Goal: Answer question/provide support: Share knowledge or assist other users

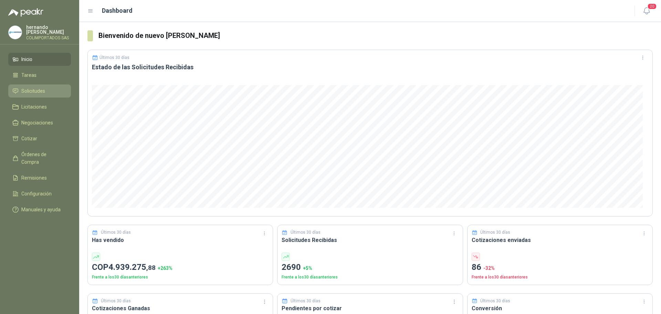
click at [52, 89] on li "Solicitudes" at bounding box center [39, 91] width 54 height 8
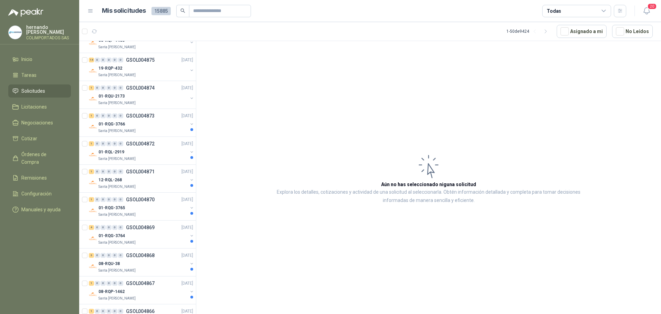
scroll to position [1134, 0]
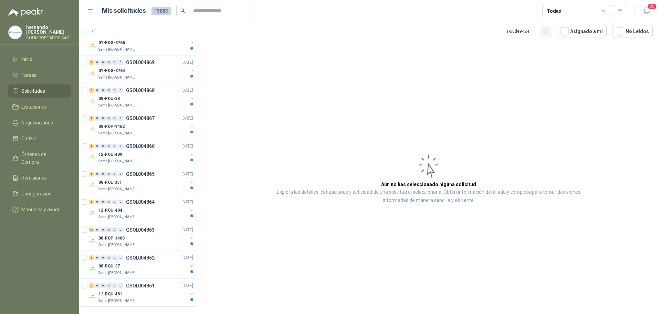
click at [549, 32] on icon "button" at bounding box center [546, 32] width 6 height 6
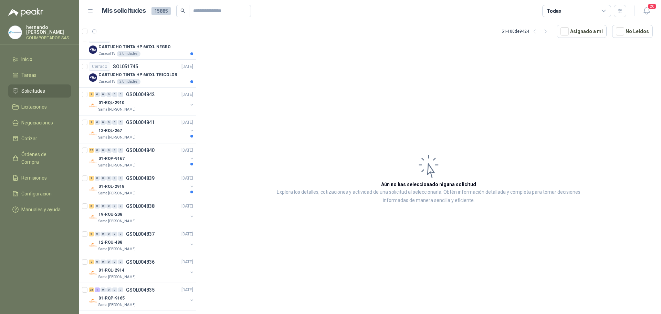
scroll to position [928, 0]
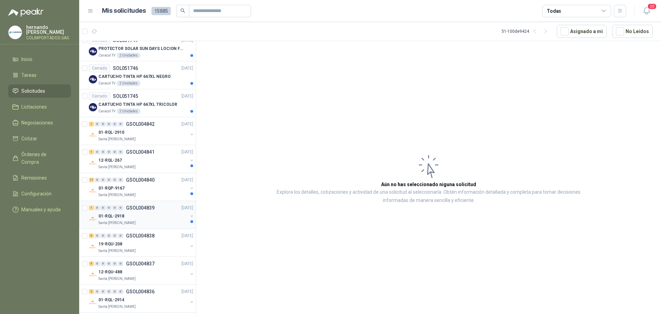
click at [145, 220] on div "01-RQL-2918" at bounding box center [142, 216] width 89 height 8
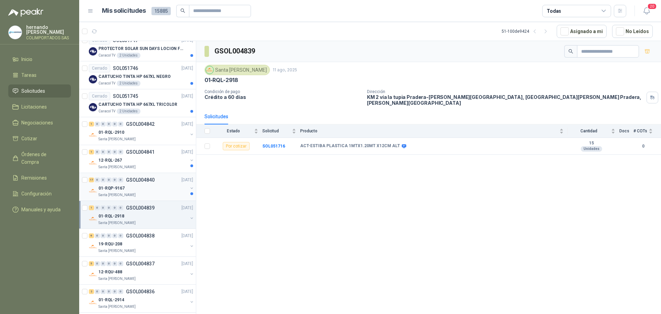
click at [143, 187] on div "01-RQP-9167" at bounding box center [142, 188] width 89 height 8
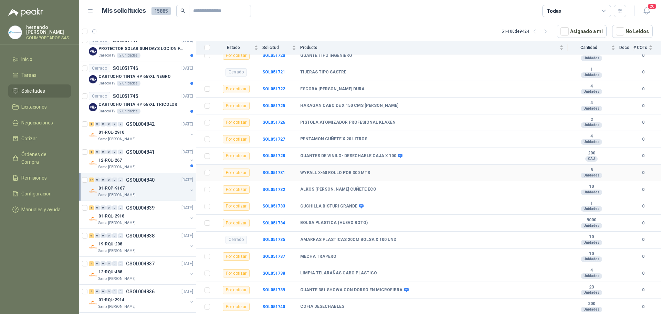
scroll to position [135, 0]
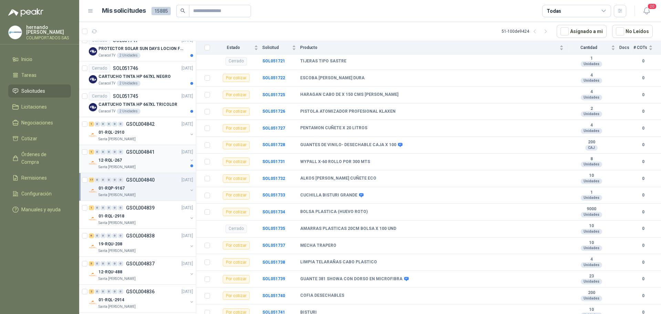
click at [156, 160] on div "12-RQL-267" at bounding box center [142, 160] width 89 height 8
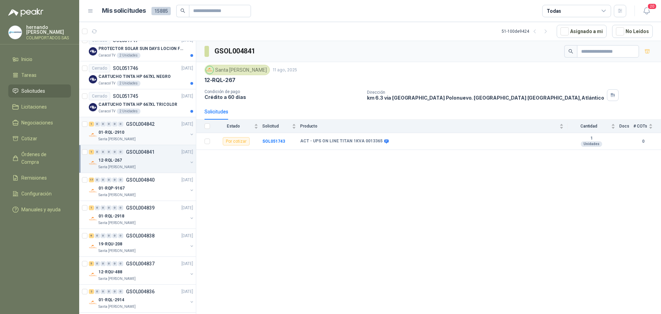
click at [151, 132] on div "01-RQL-2910" at bounding box center [142, 132] width 89 height 8
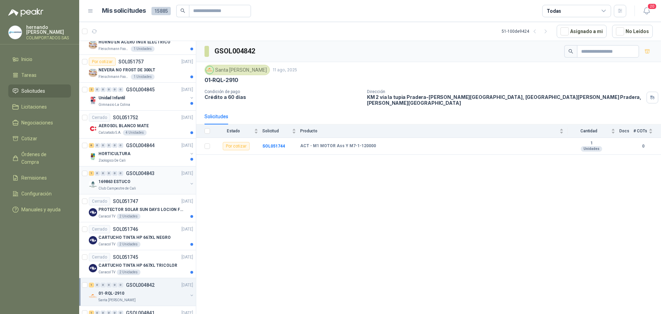
scroll to position [756, 0]
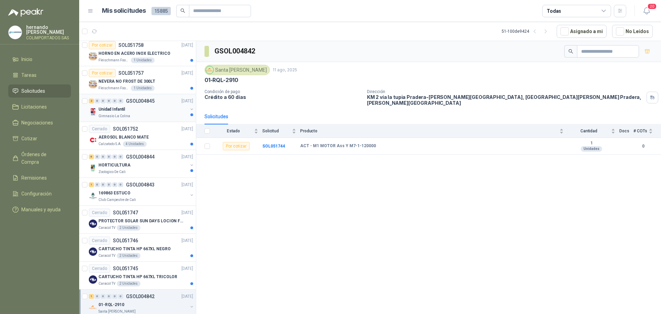
click at [163, 114] on div "Gimnasio La Colina" at bounding box center [142, 116] width 89 height 6
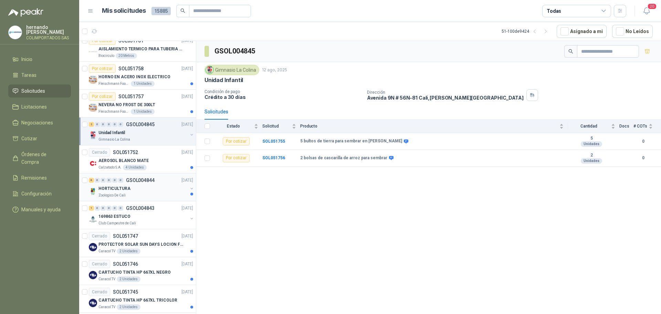
scroll to position [687, 0]
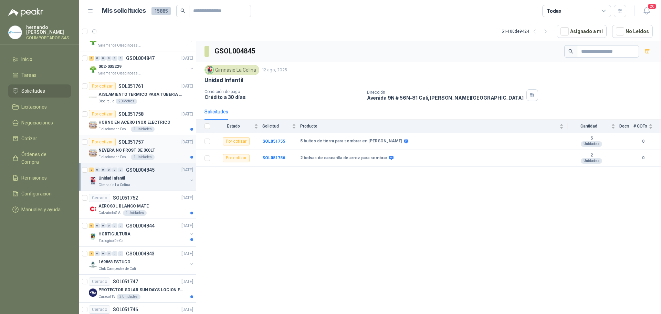
click at [168, 157] on div "[PERSON_NAME] Foods S.A. 1 Unidades" at bounding box center [145, 157] width 95 height 6
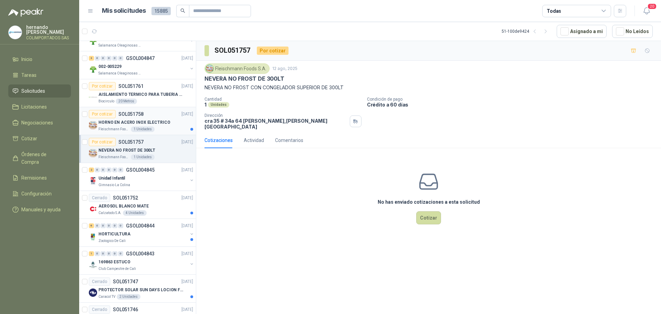
click at [166, 133] on article "Por cotizar SOL051758 [DATE] HORNO EN ACERO INOX ELECTRICO [PERSON_NAME] Foods …" at bounding box center [137, 121] width 117 height 28
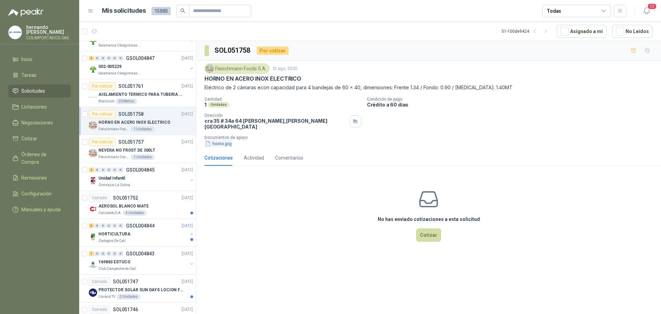
click at [223, 140] on button "horno.jpg" at bounding box center [219, 143] width 28 height 7
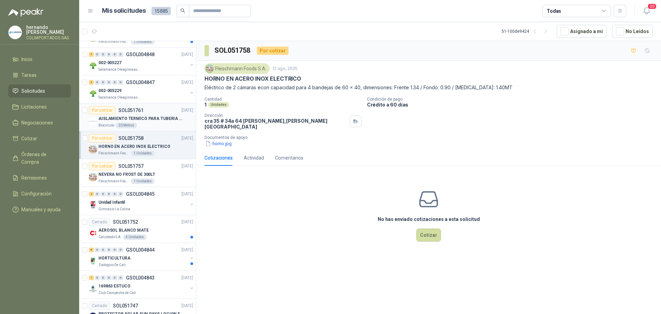
scroll to position [652, 0]
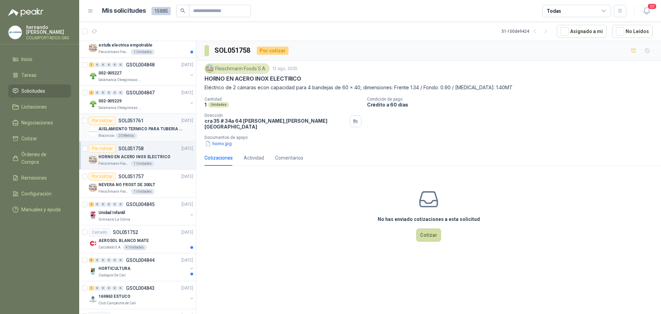
click at [160, 134] on div "Biocirculo 20 Metros" at bounding box center [145, 136] width 95 height 6
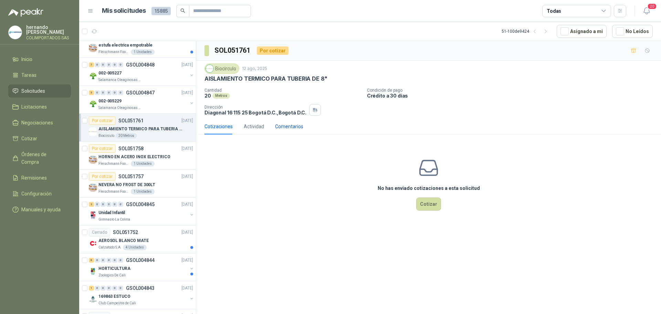
click at [288, 125] on div "Comentarios" at bounding box center [289, 127] width 28 height 8
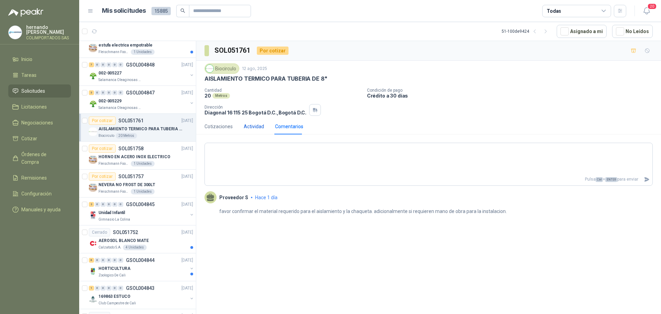
click at [252, 126] on div "Actividad" at bounding box center [254, 127] width 20 height 8
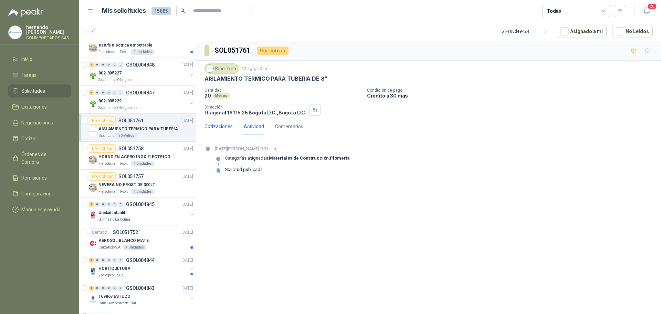
click at [220, 124] on div "Cotizaciones" at bounding box center [219, 127] width 28 height 8
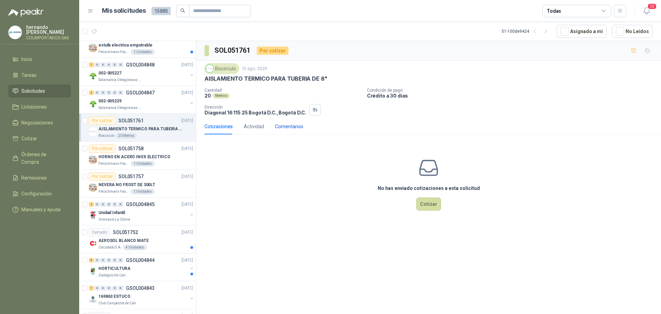
click at [288, 129] on div "Comentarios" at bounding box center [289, 127] width 28 height 8
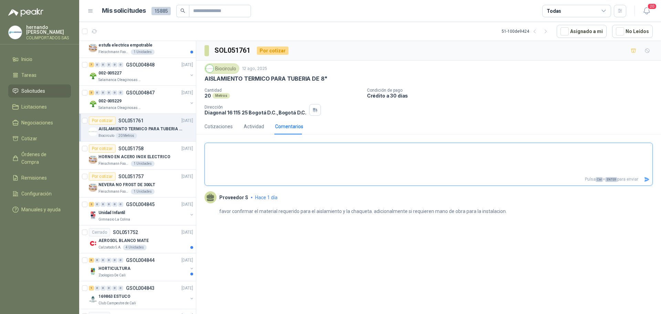
click at [232, 154] on textarea at bounding box center [429, 158] width 448 height 29
type textarea "*"
type textarea "**"
type textarea "***"
type textarea "****"
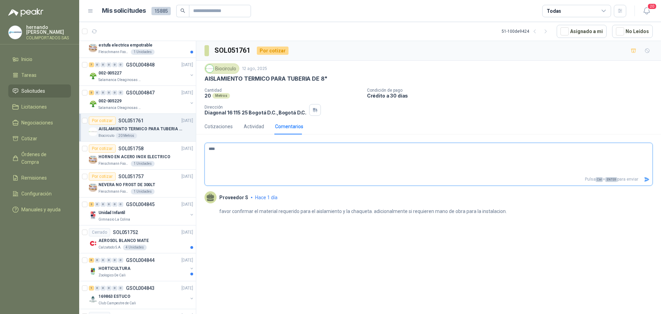
type textarea "****"
type textarea "******"
type textarea "*******"
type textarea "********"
type textarea "*********"
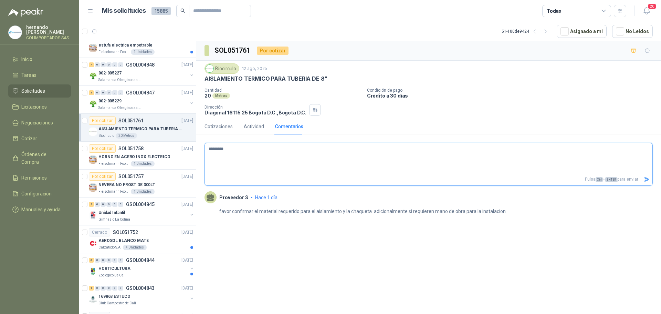
type textarea "**********"
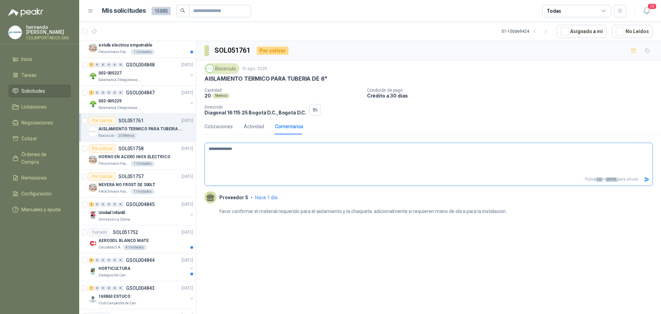
type textarea "**********"
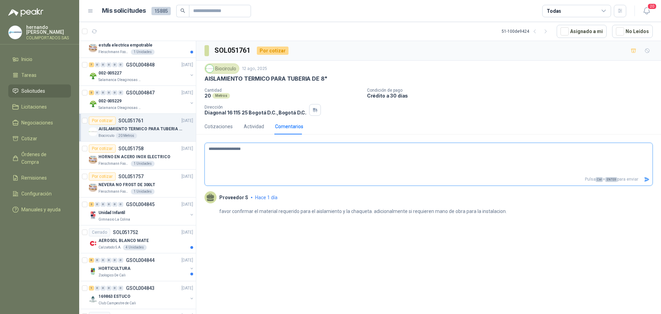
type textarea "**********"
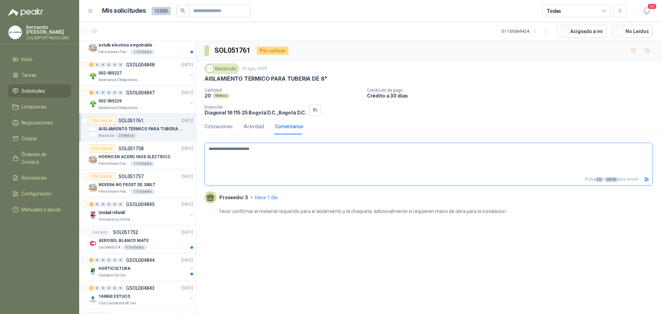
type textarea "**********"
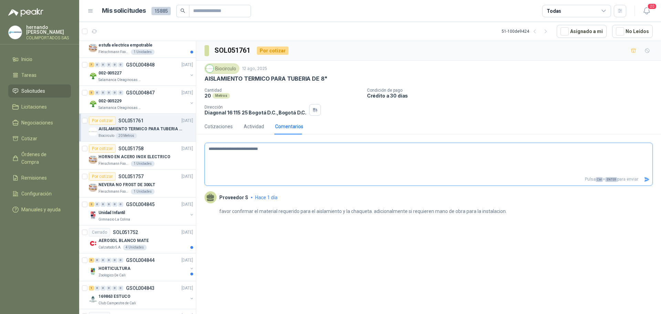
type textarea "**********"
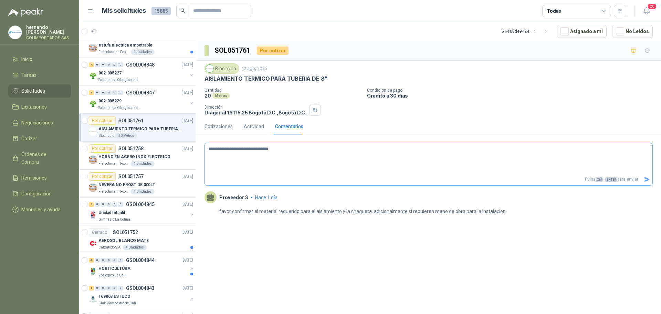
type textarea "**********"
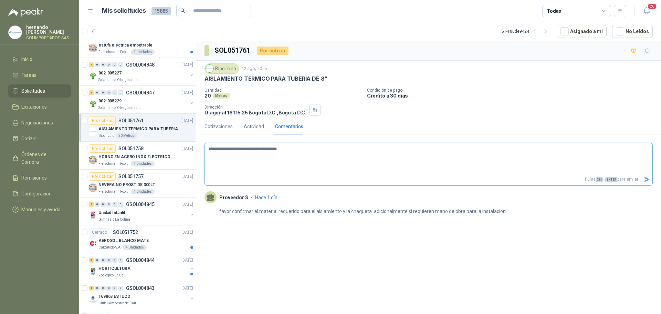
type textarea "**********"
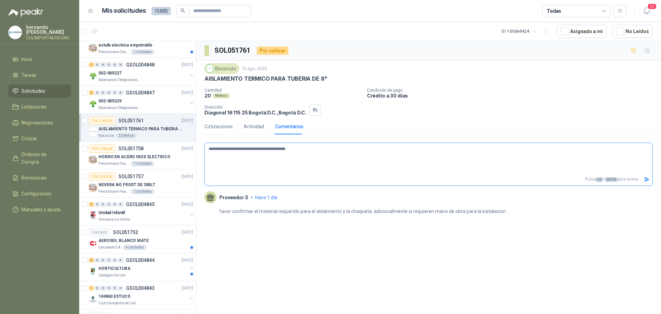
type textarea "**********"
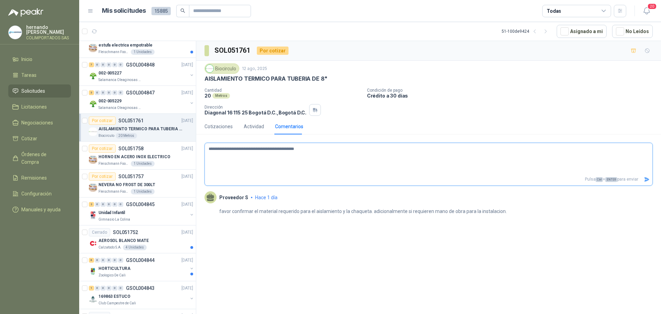
type textarea "**********"
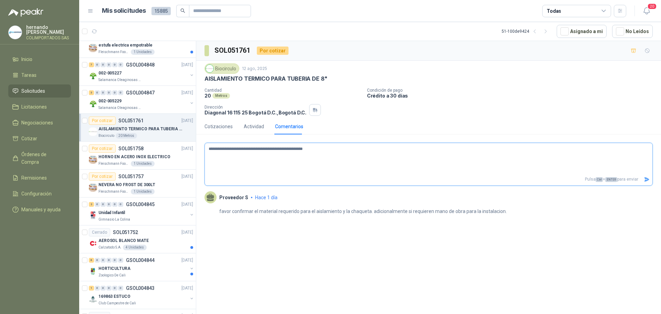
type textarea "**********"
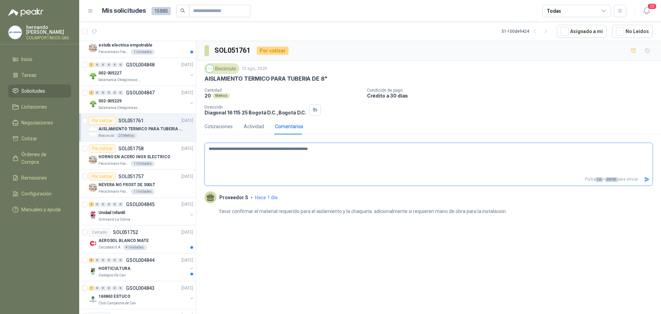
type textarea "**********"
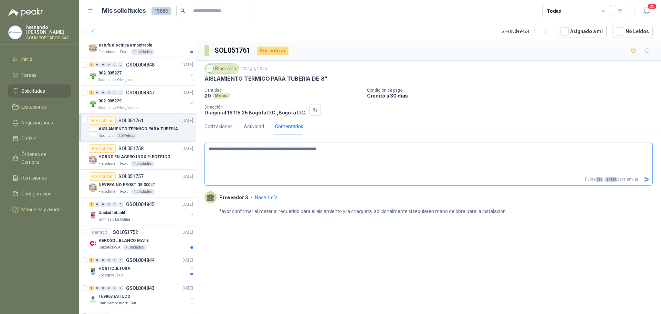
type textarea "**********"
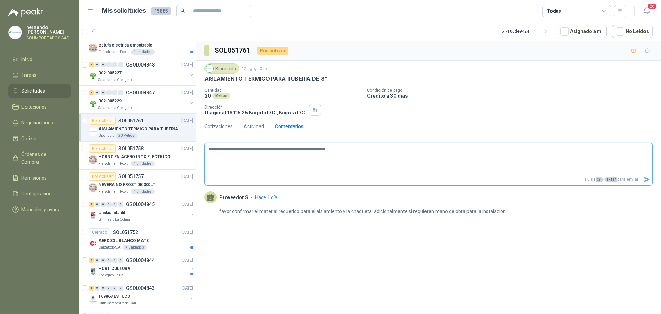
type textarea "**********"
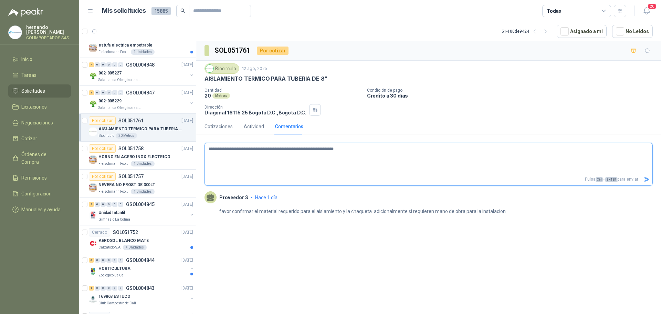
type textarea "**********"
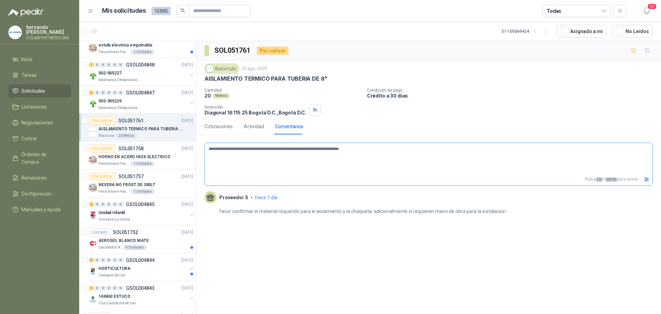
type textarea "**********"
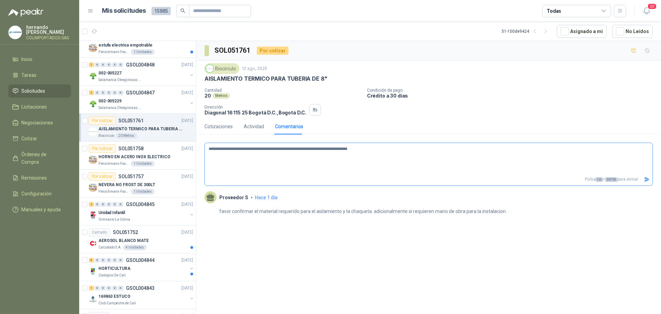
type textarea "**********"
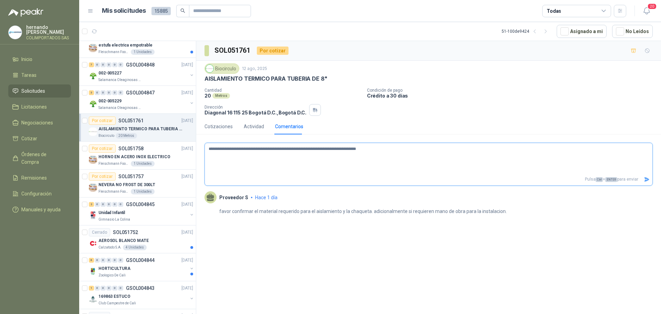
type textarea "**********"
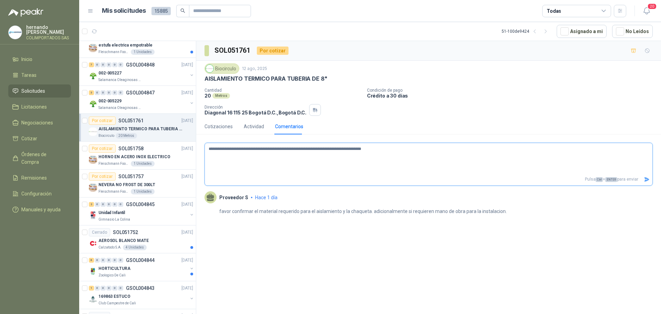
type textarea "**********"
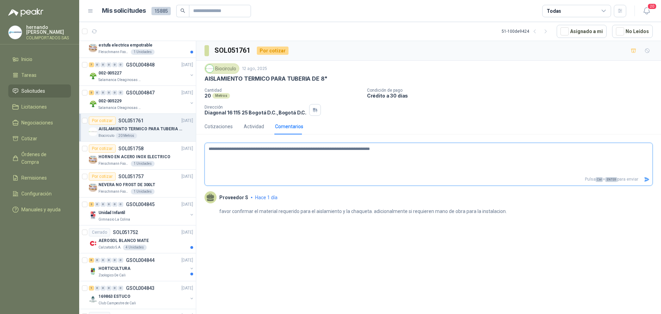
type textarea "**********"
click at [478, 148] on textarea "**********" at bounding box center [429, 158] width 448 height 29
click at [646, 179] on icon "Enviar" at bounding box center [647, 179] width 5 height 4
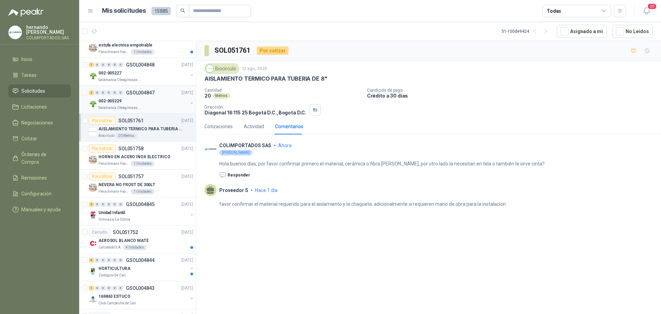
click at [145, 101] on div "002-005229" at bounding box center [142, 101] width 89 height 8
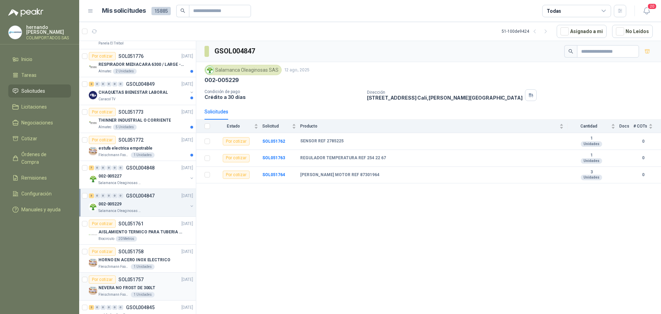
scroll to position [549, 0]
click at [150, 176] on div "002-005227" at bounding box center [142, 176] width 89 height 8
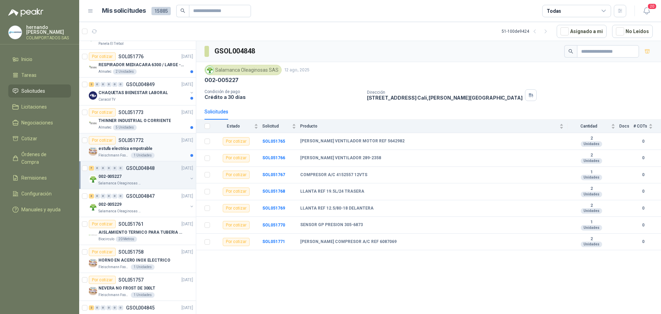
click at [171, 155] on div "[PERSON_NAME] Foods S.A. 1 Unidades" at bounding box center [145, 156] width 95 height 6
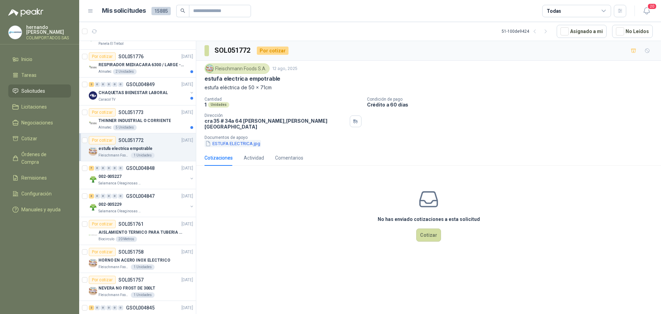
click at [232, 140] on button "ESTUFA ELECTRICA.jpg" at bounding box center [233, 143] width 56 height 7
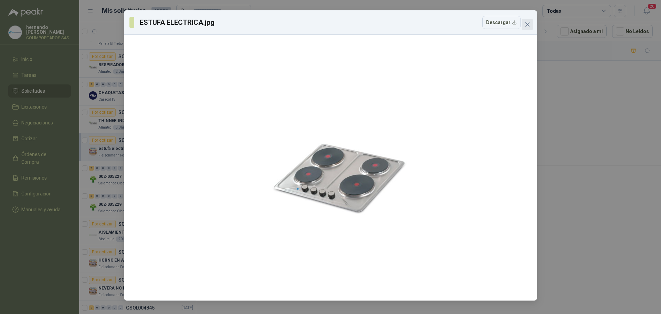
click at [528, 23] on icon "close" at bounding box center [528, 25] width 6 height 6
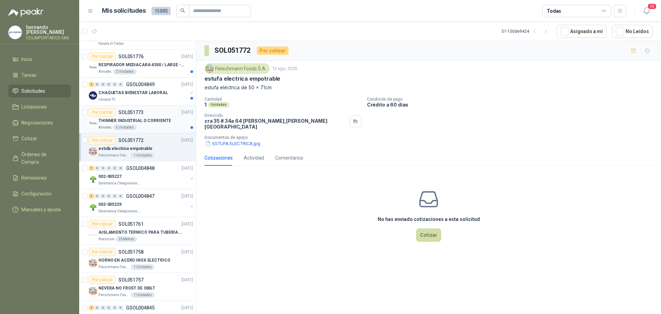
click at [155, 125] on div "Almatec 5 Unidades" at bounding box center [145, 128] width 95 height 6
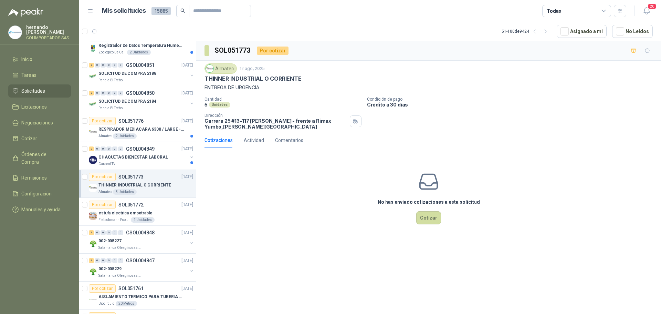
scroll to position [480, 0]
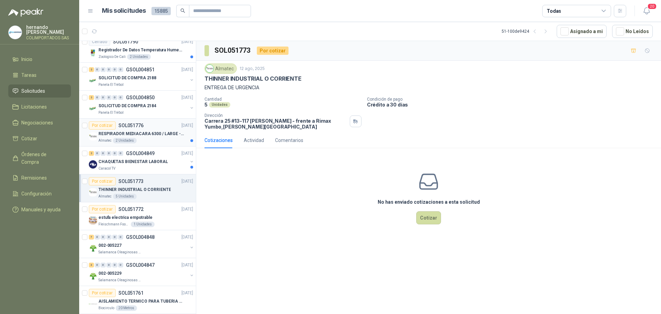
click at [161, 139] on div "Almatec 2 Unidades" at bounding box center [145, 141] width 95 height 6
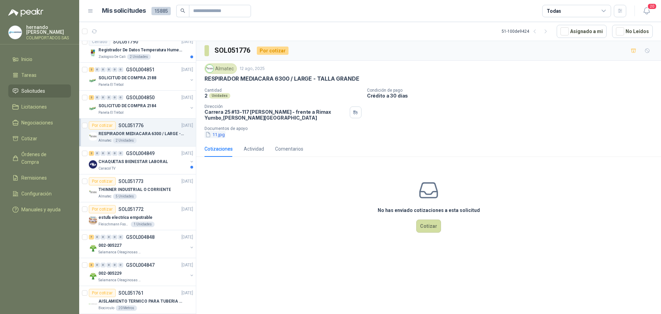
click at [220, 135] on button "11.jpg" at bounding box center [215, 134] width 21 height 7
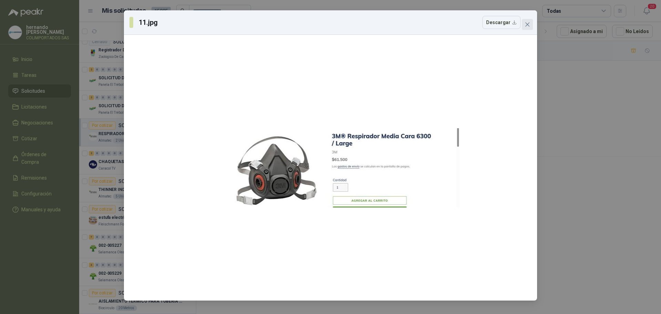
click at [529, 24] on icon "close" at bounding box center [528, 25] width 6 height 6
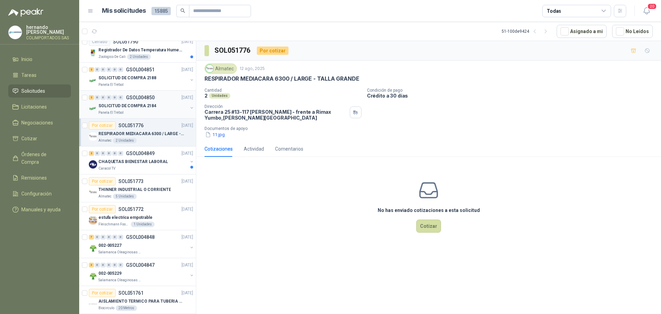
click at [156, 111] on div "Panela El Trébol" at bounding box center [142, 113] width 89 height 6
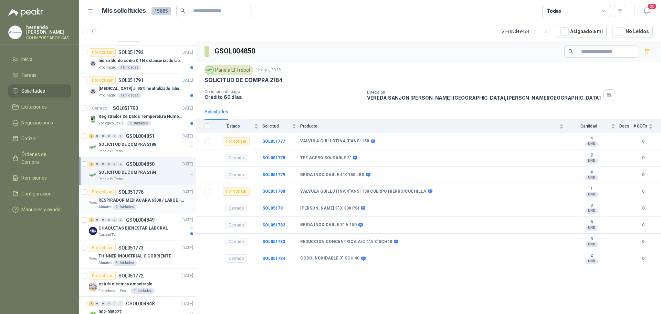
scroll to position [411, 0]
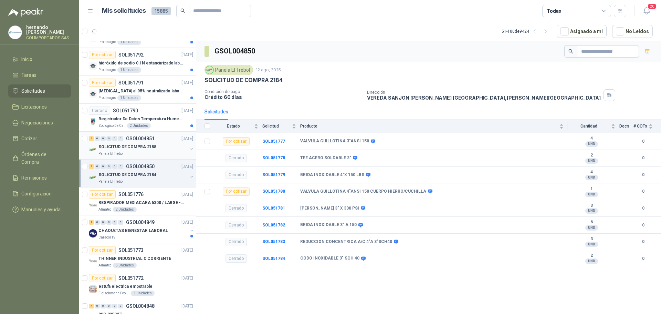
click at [166, 149] on div "SOLICITUD DE COMPRA 2188" at bounding box center [142, 147] width 89 height 8
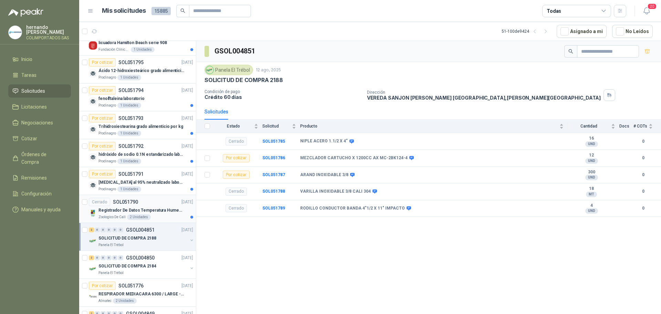
scroll to position [308, 0]
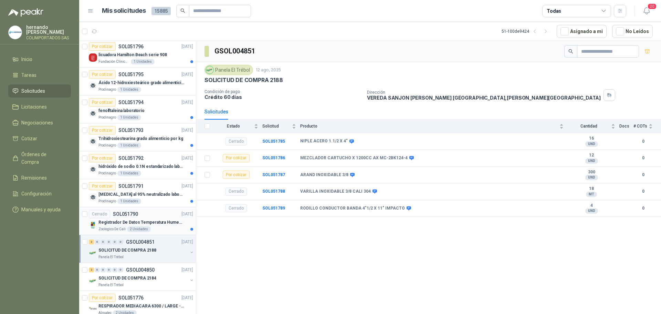
click at [159, 223] on p "Registrador De Datos Temperatura Humedad Usb 32.000 Registro" at bounding box center [141, 222] width 86 height 7
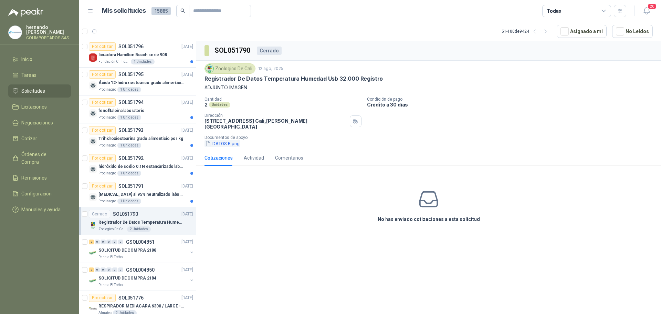
click at [230, 140] on button "DATOS R.png" at bounding box center [223, 143] width 36 height 7
click at [234, 142] on button "DATOS R.png" at bounding box center [223, 143] width 36 height 7
click at [158, 197] on p "[MEDICAL_DATA] al 95% neutralizado laboratorio" at bounding box center [141, 194] width 86 height 7
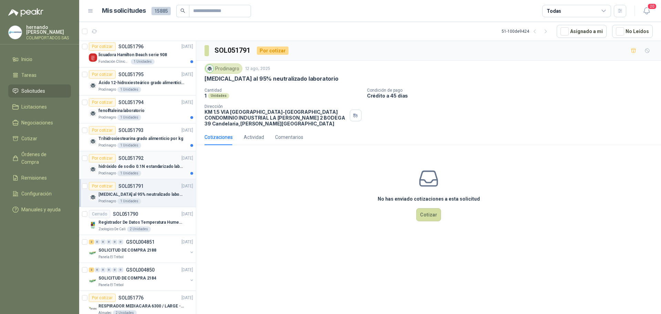
click at [160, 174] on div "Prodinagro 1 Unidades" at bounding box center [145, 173] width 95 height 6
click at [152, 145] on div "Prodinagro 1 Unidades" at bounding box center [145, 146] width 95 height 6
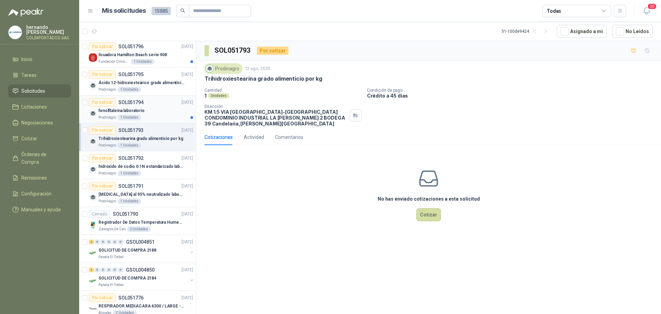
click at [151, 115] on div "Prodinagro 1 Unidades" at bounding box center [145, 118] width 95 height 6
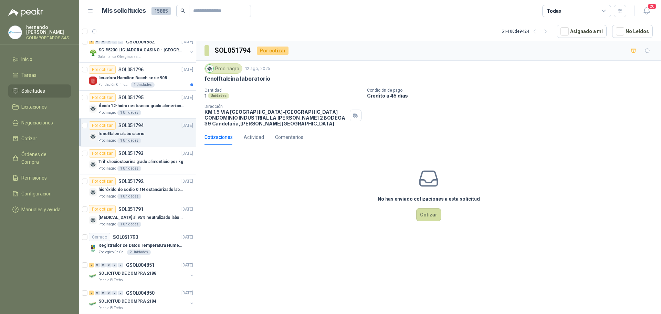
scroll to position [274, 0]
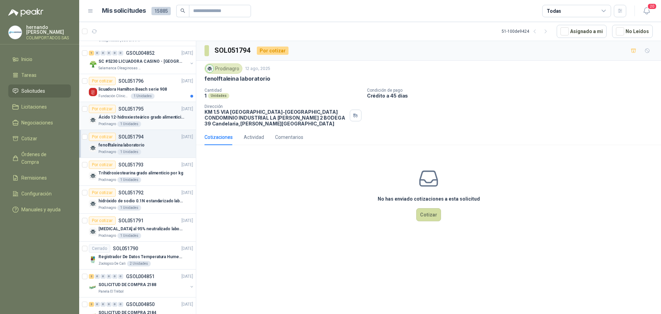
click at [164, 126] on div "Prodinagro 1 Unidades" at bounding box center [145, 124] width 95 height 6
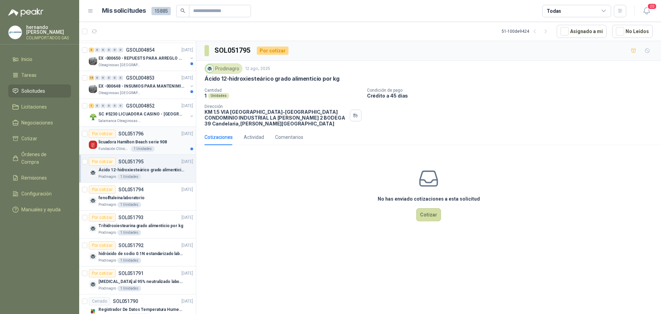
scroll to position [205, 0]
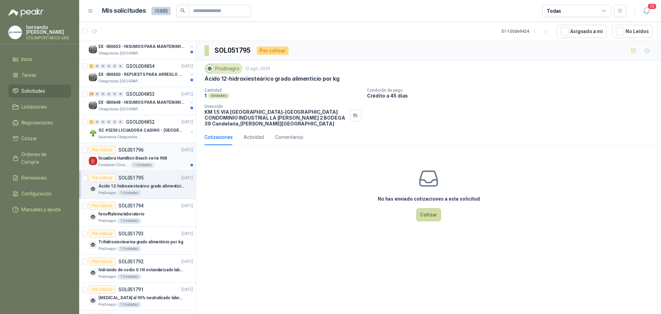
click at [161, 166] on div "Fundación Clínica Shaio 1 Unidades" at bounding box center [145, 165] width 95 height 6
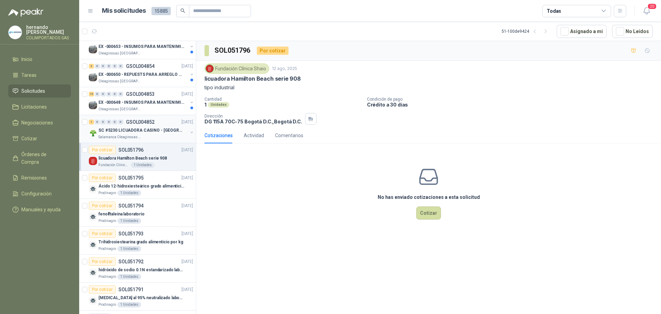
click at [156, 136] on div "Salamanca Oleaginosas SAS" at bounding box center [142, 137] width 89 height 6
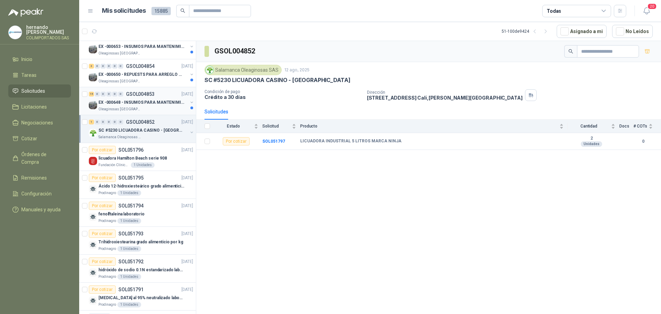
click at [160, 107] on div "Oleaginosas [GEOGRAPHIC_DATA][PERSON_NAME]" at bounding box center [142, 109] width 89 height 6
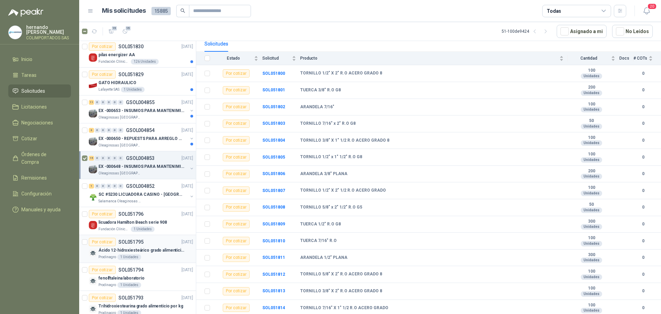
scroll to position [102, 0]
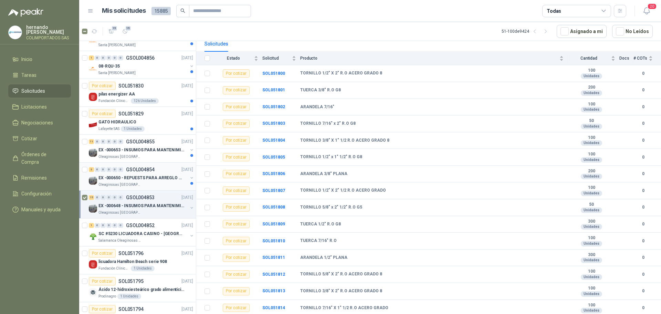
click at [153, 181] on p "EX -000650 - REPUESTS PARA ARREGLO BOMBA DE PLANTA" at bounding box center [141, 178] width 86 height 7
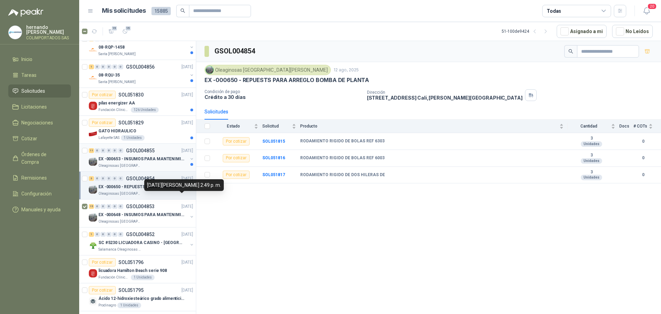
scroll to position [67, 0]
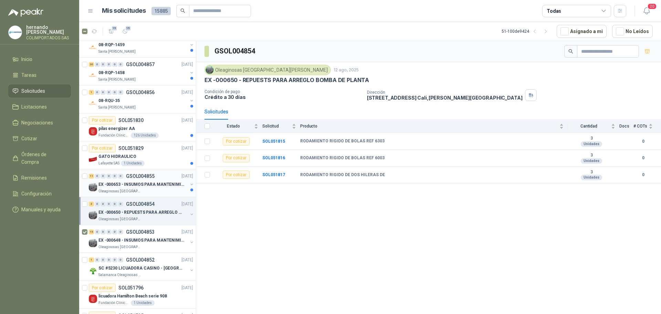
click at [149, 189] on div "Oleaginosas [GEOGRAPHIC_DATA][PERSON_NAME]" at bounding box center [142, 191] width 89 height 6
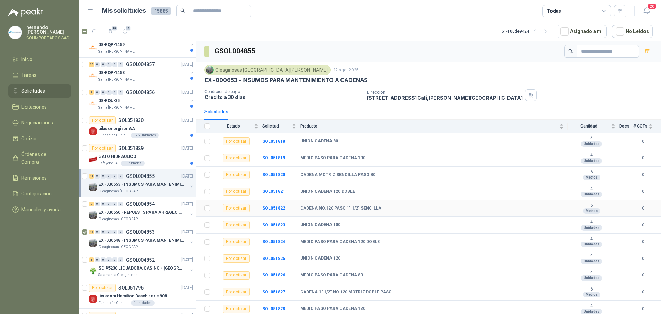
scroll to position [1, 0]
click at [161, 161] on div "Lafayette SAS 1 Unidades" at bounding box center [145, 163] width 95 height 6
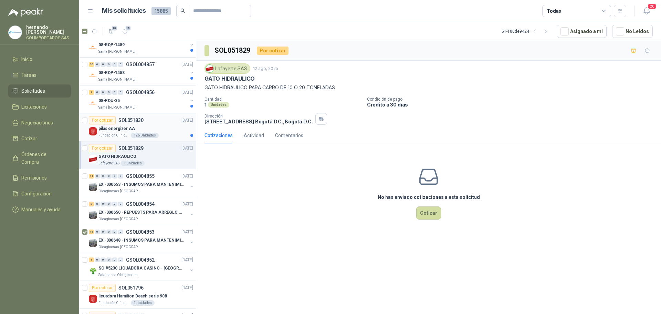
click at [165, 131] on div "pilas energizer AA" at bounding box center [145, 128] width 95 height 8
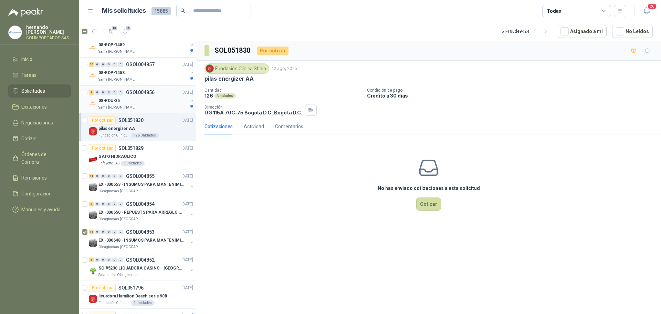
click at [145, 106] on div "Santa [PERSON_NAME]" at bounding box center [142, 108] width 89 height 6
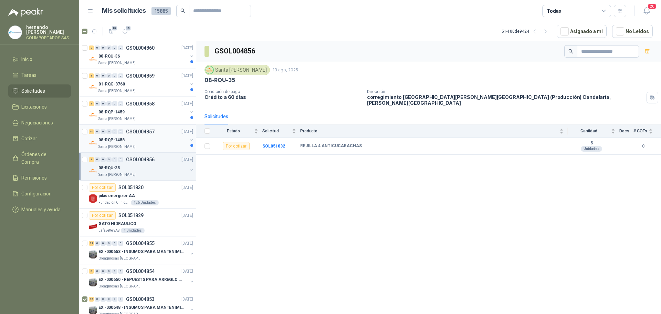
click at [149, 140] on div "08-RQP-1458" at bounding box center [142, 140] width 89 height 8
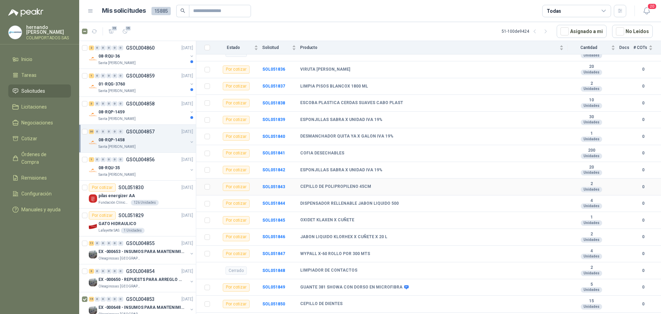
scroll to position [138, 0]
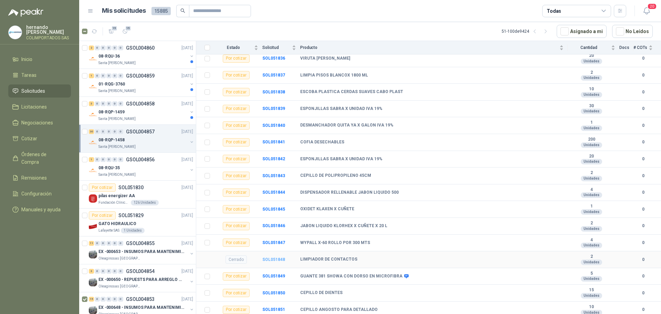
click at [272, 257] on b "SOL051848" at bounding box center [273, 259] width 23 height 5
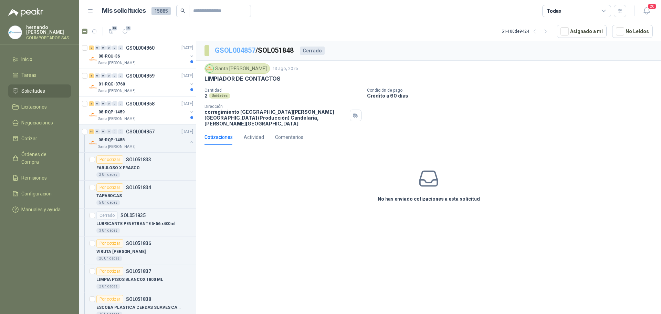
click at [228, 49] on link "GSOL004857" at bounding box center [235, 50] width 41 height 8
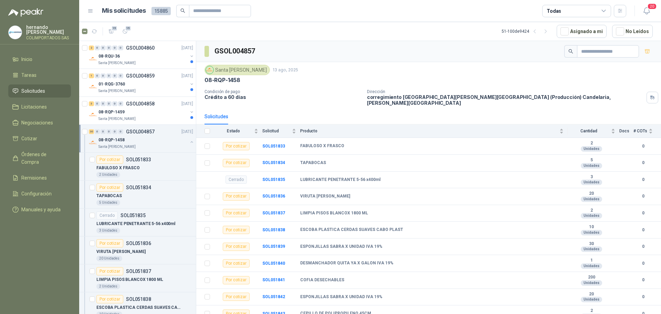
click at [189, 142] on button "button" at bounding box center [192, 142] width 6 height 6
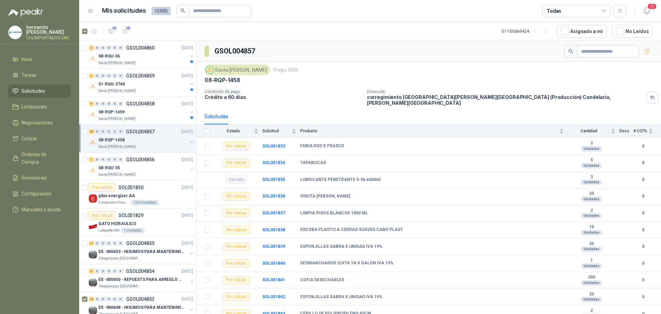
scroll to position [2, 0]
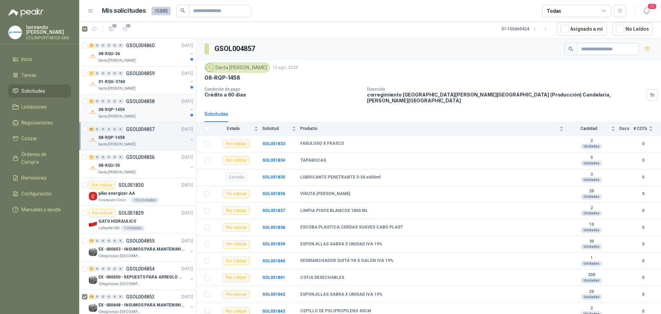
click at [164, 115] on div "Santa [PERSON_NAME]" at bounding box center [142, 117] width 89 height 6
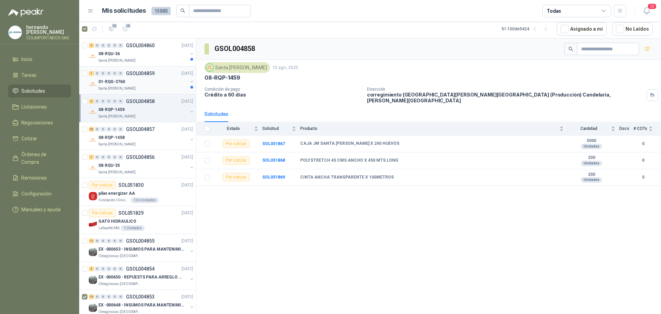
click at [162, 83] on div "01-RQG-3760" at bounding box center [142, 81] width 89 height 8
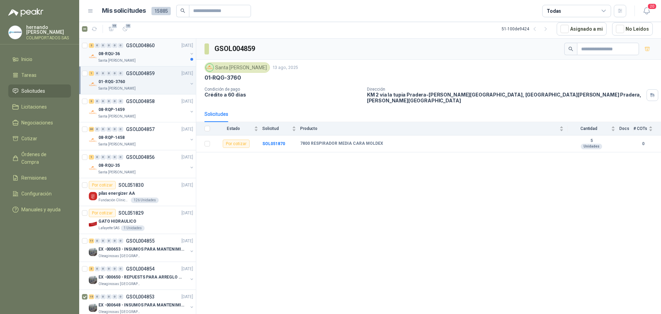
click at [151, 57] on div "08-RQU-36" at bounding box center [142, 54] width 89 height 8
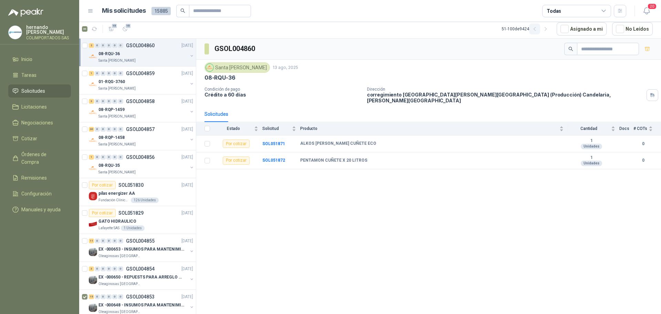
click at [538, 29] on icon "button" at bounding box center [535, 29] width 6 height 6
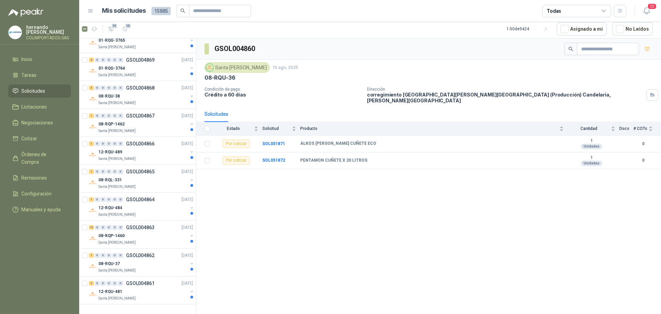
scroll to position [1134, 0]
click at [155, 295] on div "Santa [PERSON_NAME]" at bounding box center [142, 298] width 89 height 6
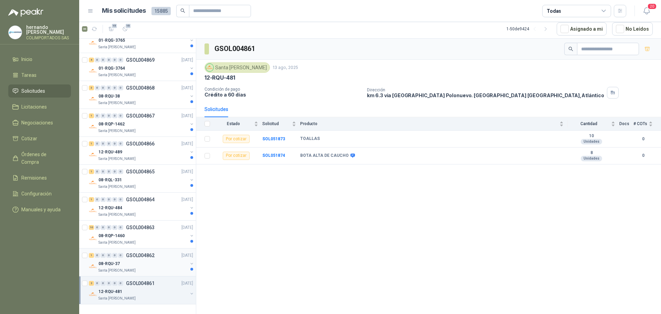
click at [149, 259] on div "08-RQU-37" at bounding box center [142, 263] width 89 height 8
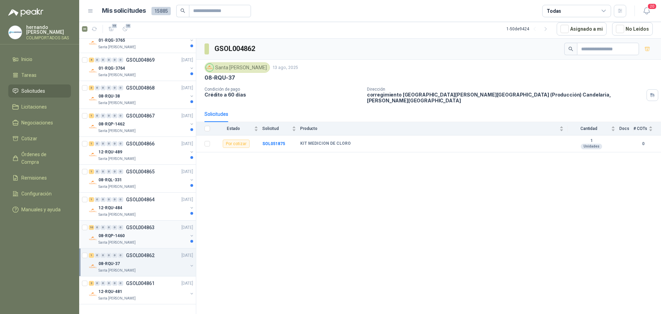
click at [154, 232] on div "08-RQP-1460" at bounding box center [142, 235] width 89 height 8
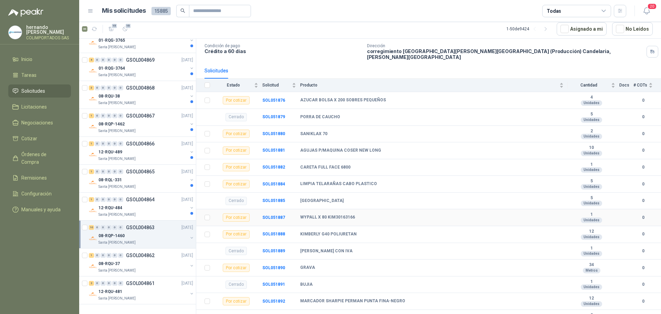
scroll to position [51, 0]
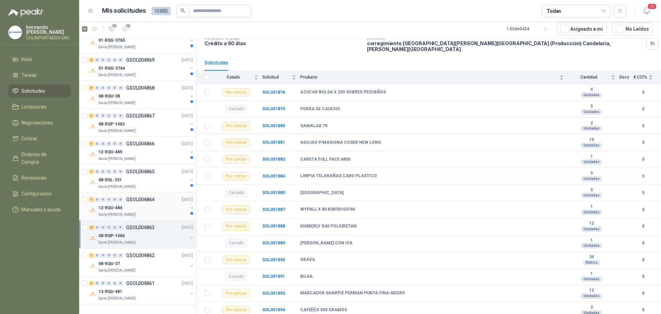
click at [154, 204] on div "12-RQU-484" at bounding box center [142, 207] width 89 height 8
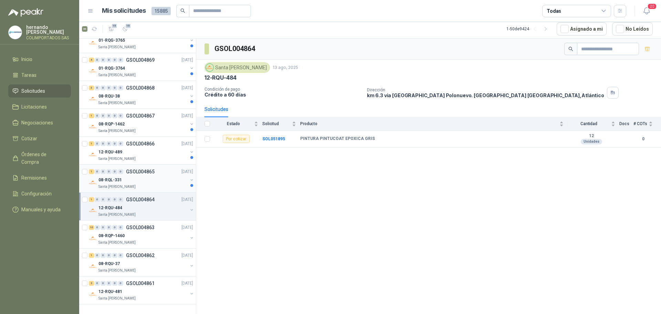
click at [151, 178] on div "08-RQL-331" at bounding box center [142, 180] width 89 height 8
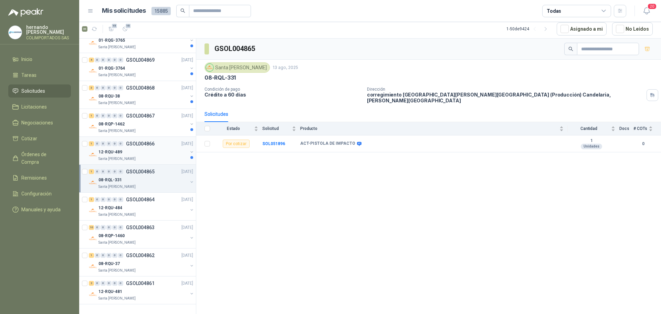
click at [149, 156] on div "Santa [PERSON_NAME]" at bounding box center [142, 159] width 89 height 6
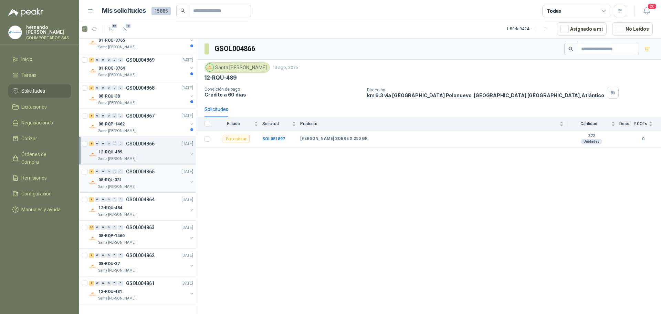
click at [150, 178] on div "08-RQL-331" at bounding box center [142, 180] width 89 height 8
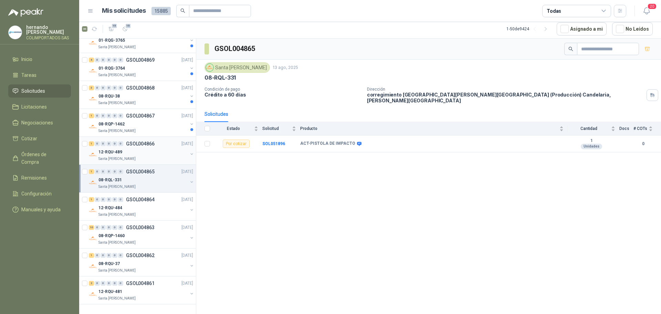
click at [145, 148] on div "12-RQU-489" at bounding box center [142, 152] width 89 height 8
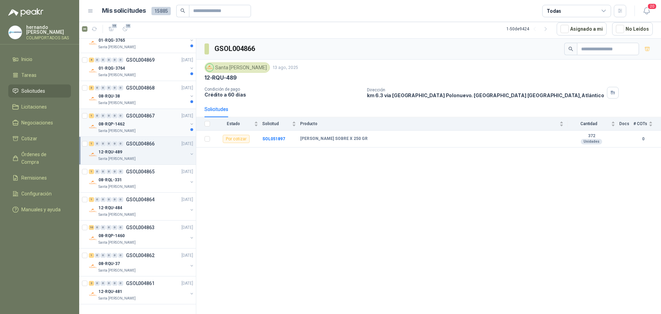
click at [151, 128] on div "Santa [PERSON_NAME]" at bounding box center [142, 131] width 89 height 6
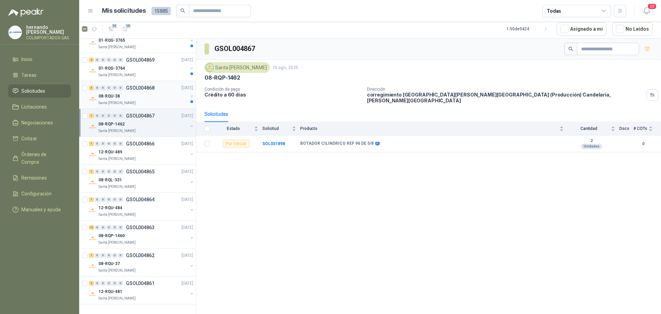
click at [151, 100] on div "Santa [PERSON_NAME]" at bounding box center [142, 103] width 89 height 6
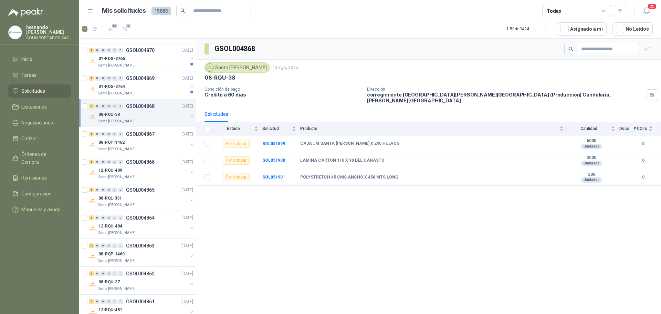
scroll to position [1066, 0]
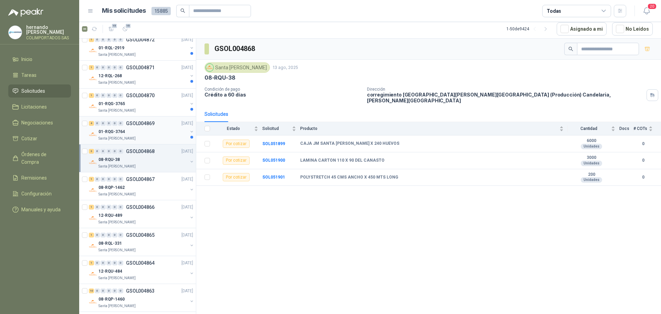
click at [153, 136] on div "Santa [PERSON_NAME]" at bounding box center [142, 139] width 89 height 6
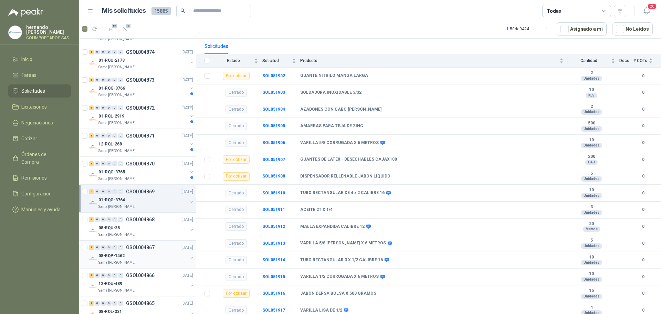
scroll to position [997, 0]
click at [152, 172] on div "01-RQG-3765" at bounding box center [142, 172] width 89 height 8
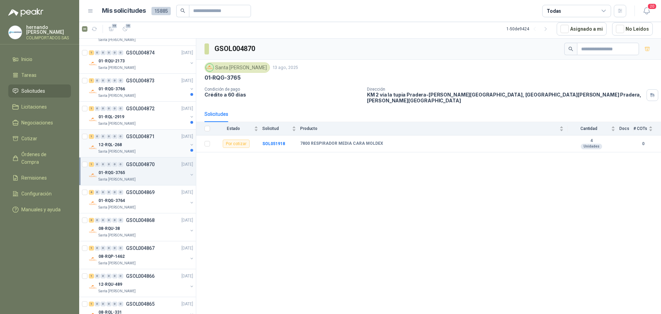
click at [154, 146] on div "12-RQL-268" at bounding box center [142, 144] width 89 height 8
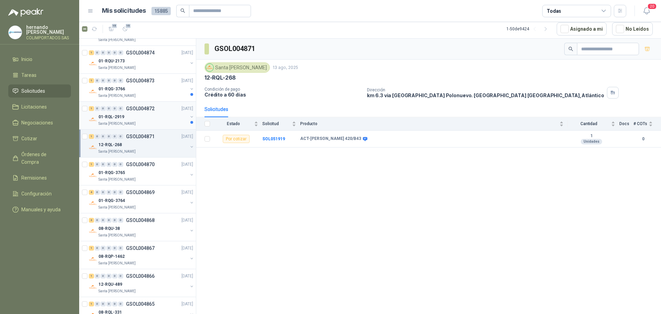
click at [140, 119] on div "01-RQL-2919" at bounding box center [142, 117] width 89 height 8
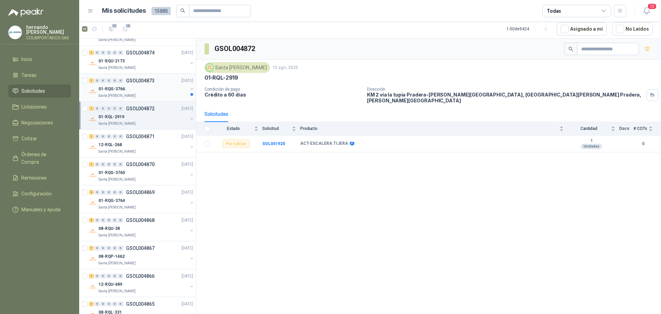
click at [163, 84] on div "1 0 0 0 0 0 GSOL004873 [DATE]" at bounding box center [142, 80] width 106 height 8
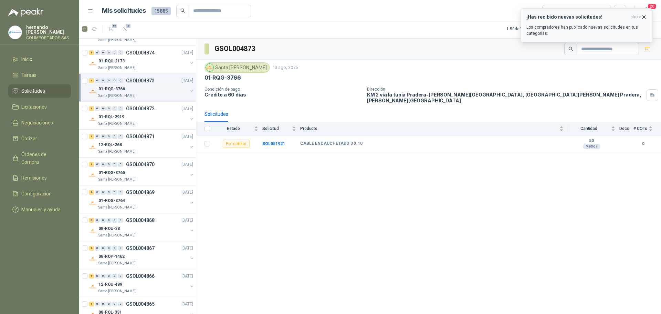
click at [644, 17] on icon "button" at bounding box center [644, 16] width 3 height 3
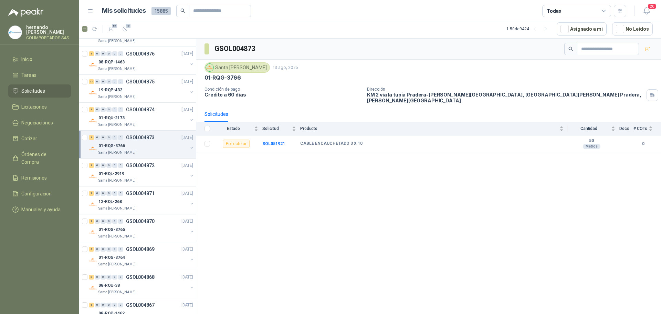
scroll to position [928, 0]
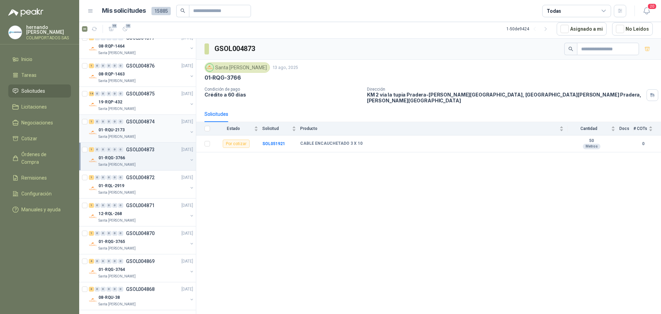
click at [153, 133] on div "01-RQU-2173" at bounding box center [142, 130] width 89 height 8
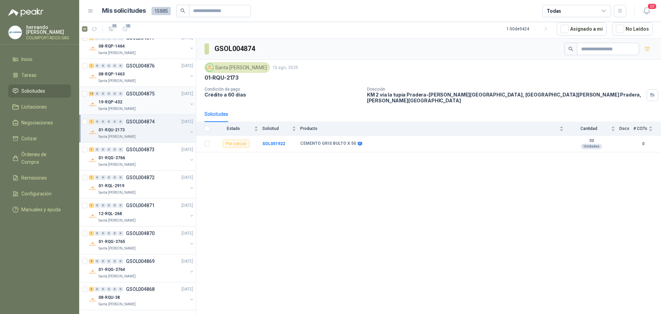
click at [146, 102] on div "19-RQP-432" at bounding box center [142, 102] width 89 height 8
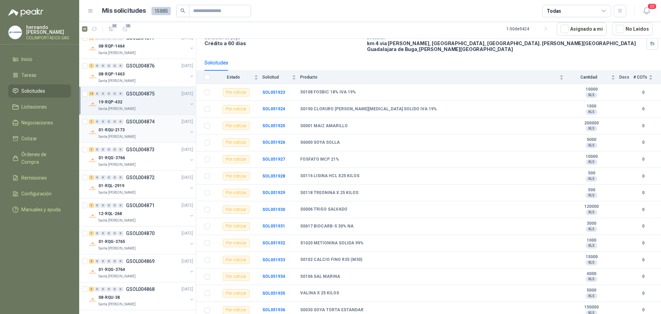
scroll to position [893, 0]
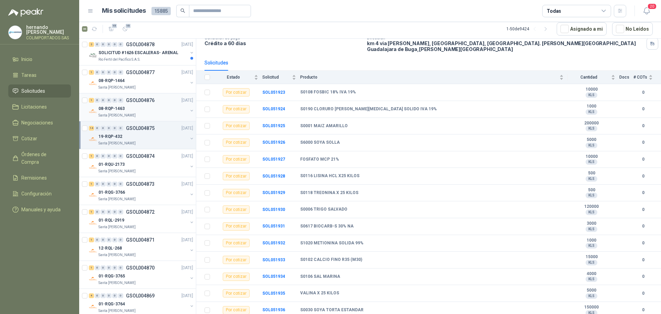
click at [150, 108] on div "08-RQP-1463" at bounding box center [142, 108] width 89 height 8
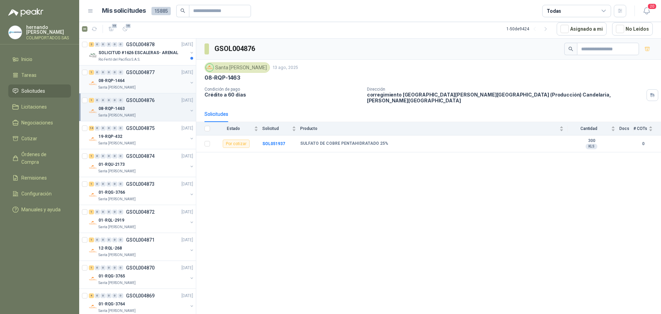
click at [149, 82] on div "08-RQP-1464" at bounding box center [142, 80] width 89 height 8
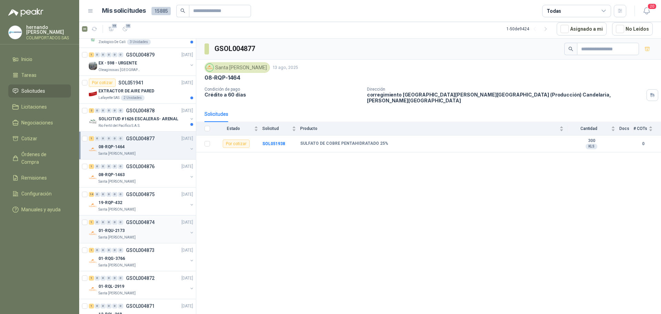
scroll to position [790, 0]
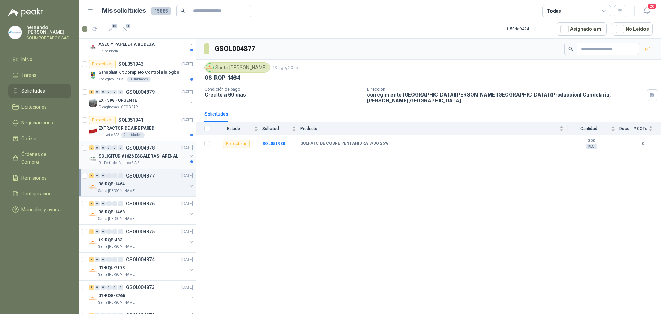
click at [157, 160] on div "Rio Fertil del Pacífico S.A.S." at bounding box center [142, 163] width 89 height 6
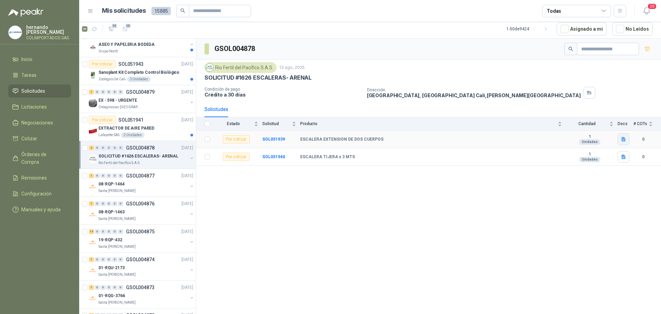
click at [624, 140] on icon "button" at bounding box center [623, 139] width 4 height 4
click at [562, 123] on button "Captura de pantalla [DATE] 083154.png" at bounding box center [581, 124] width 87 height 7
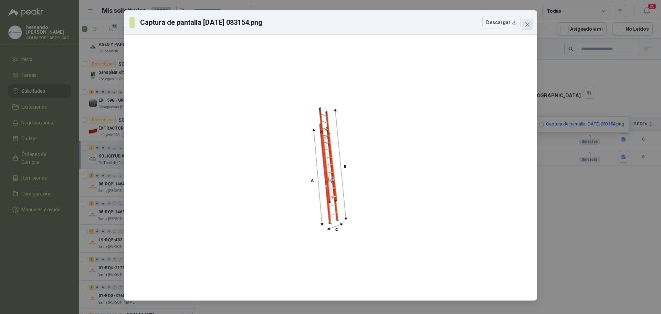
click at [527, 23] on icon "close" at bounding box center [528, 25] width 6 height 6
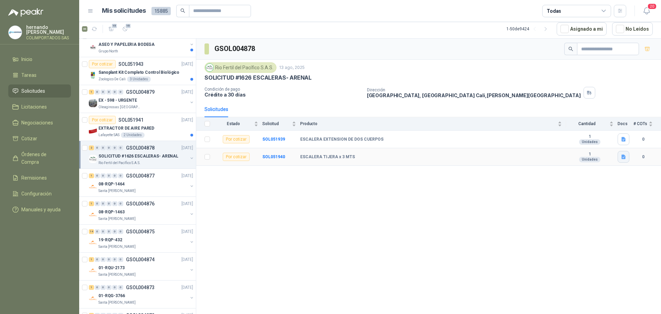
click at [622, 156] on icon "button" at bounding box center [623, 157] width 4 height 4
click at [561, 140] on button "Captura de pantalla [DATE] 083255.png" at bounding box center [581, 141] width 87 height 7
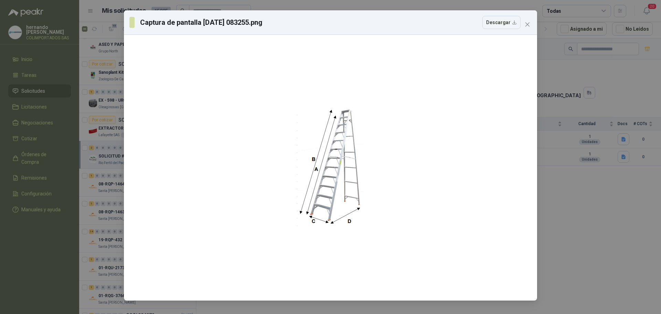
click at [527, 24] on icon "close" at bounding box center [527, 24] width 4 height 4
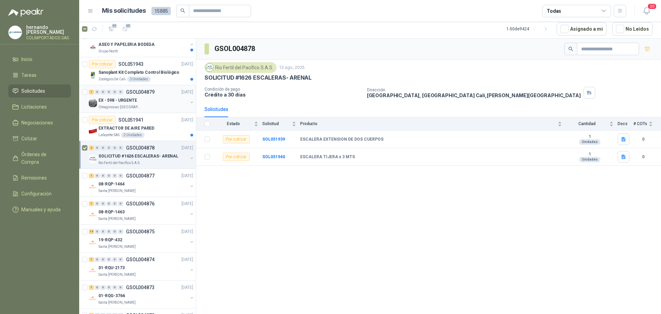
click at [155, 103] on div "EX - 598 - URGENTE" at bounding box center [142, 100] width 89 height 8
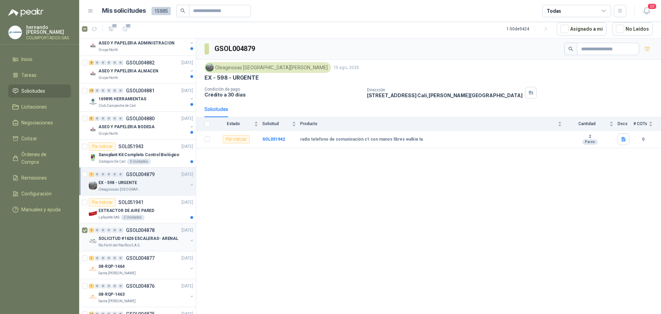
scroll to position [687, 0]
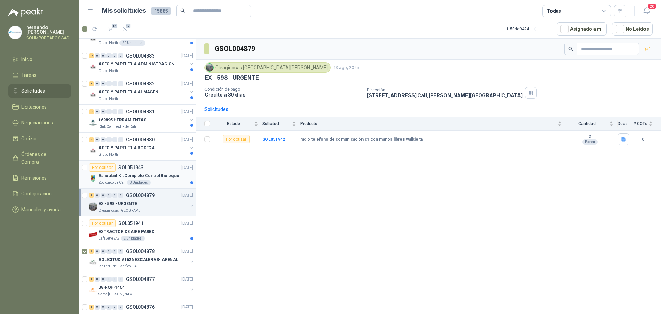
click at [163, 180] on div "Zoologico De Cali 3 Unidades" at bounding box center [145, 183] width 95 height 6
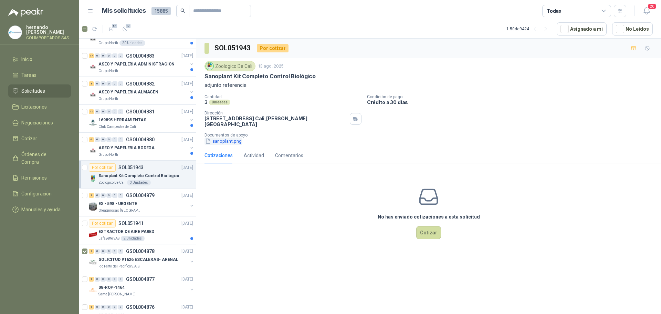
click at [227, 137] on button "sanoplant.png" at bounding box center [224, 140] width 38 height 7
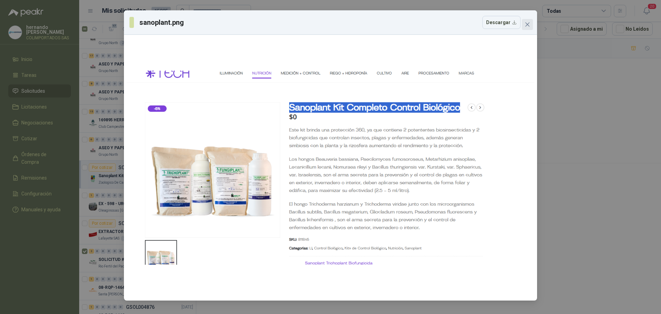
click at [528, 23] on icon "close" at bounding box center [528, 25] width 6 height 6
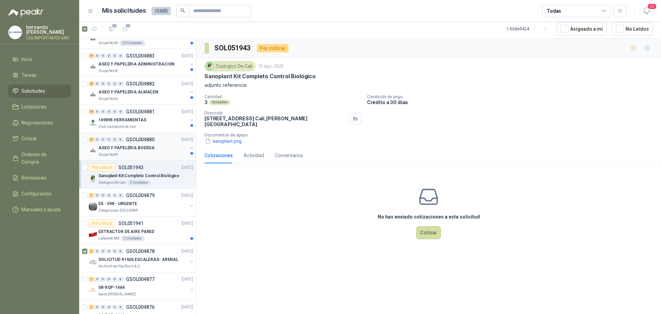
click at [146, 153] on div "Grupo North" at bounding box center [142, 155] width 89 height 6
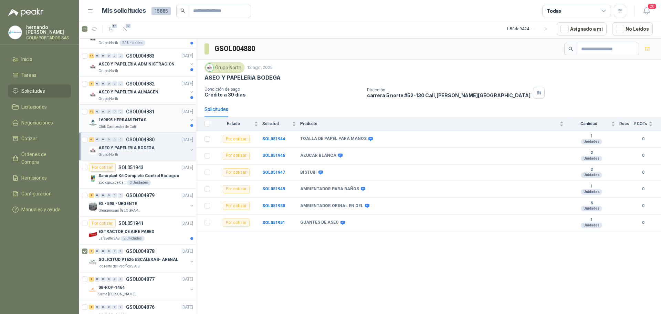
click at [160, 122] on div "169895 HERRAMIENTAS" at bounding box center [142, 120] width 89 height 8
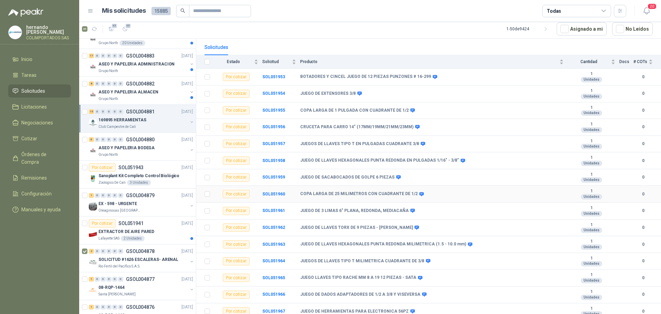
scroll to position [68, 0]
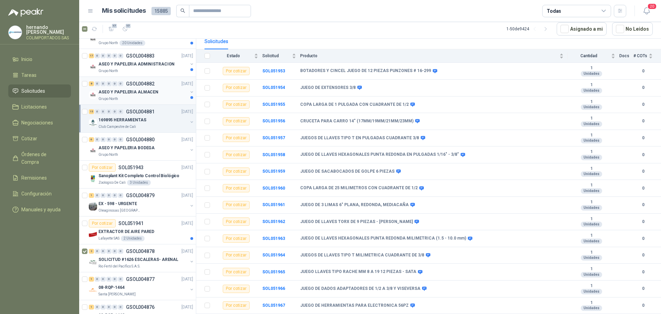
click at [164, 96] on div "Grupo North" at bounding box center [142, 99] width 89 height 6
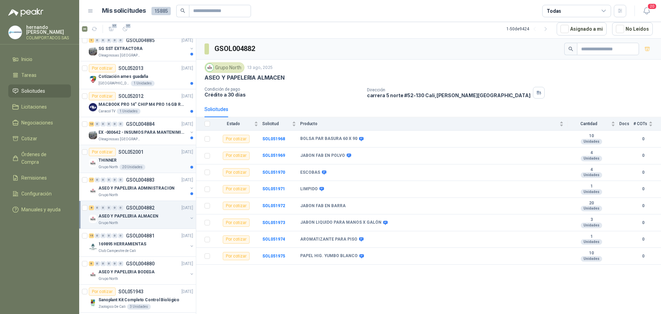
scroll to position [549, 0]
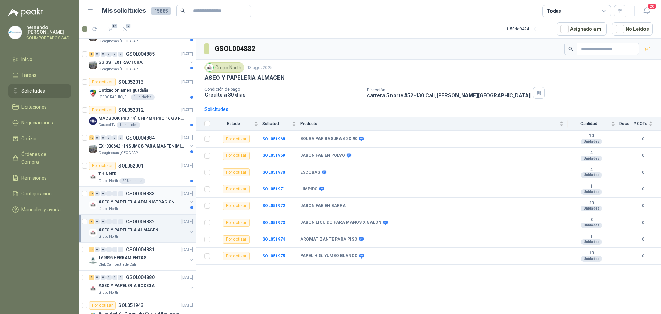
click at [139, 207] on div "Grupo North" at bounding box center [142, 209] width 89 height 6
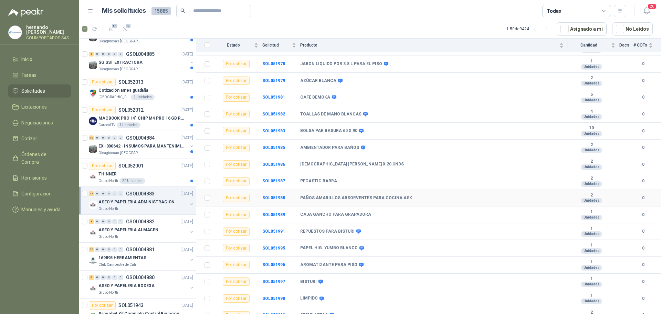
scroll to position [101, 0]
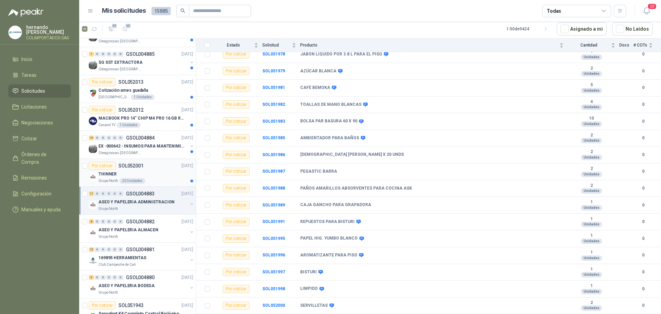
click at [169, 175] on div "THINNER" at bounding box center [145, 174] width 95 height 8
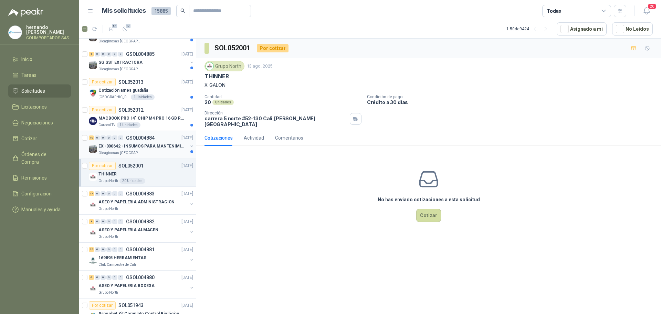
click at [154, 151] on div "Oleaginosas [GEOGRAPHIC_DATA][PERSON_NAME]" at bounding box center [142, 153] width 89 height 6
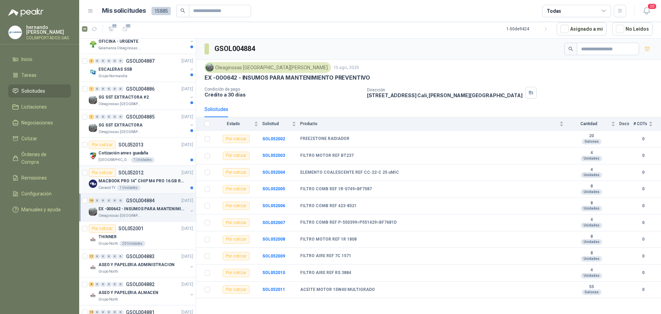
scroll to position [480, 0]
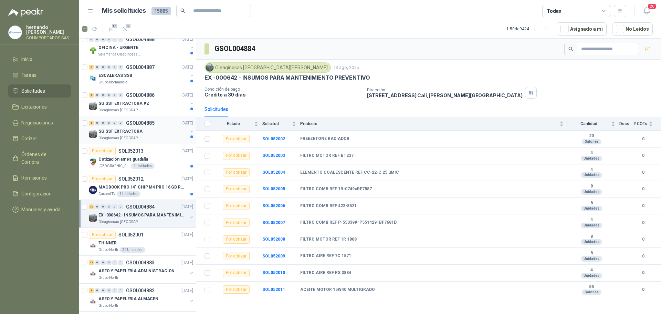
click at [164, 135] on div "SG SST EXTRACTORA" at bounding box center [142, 131] width 89 height 8
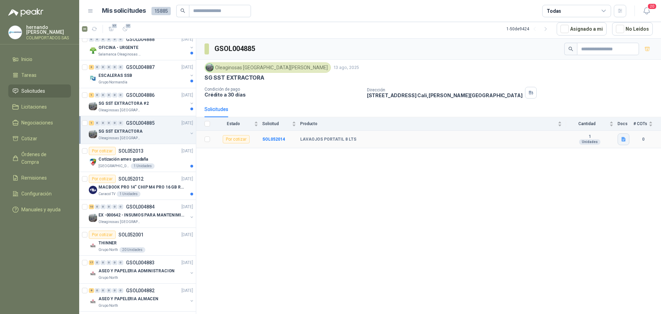
click at [623, 137] on icon "button" at bounding box center [623, 139] width 4 height 4
click at [587, 123] on button "ESTACION LAVA OJOS.jpeg" at bounding box center [593, 124] width 64 height 7
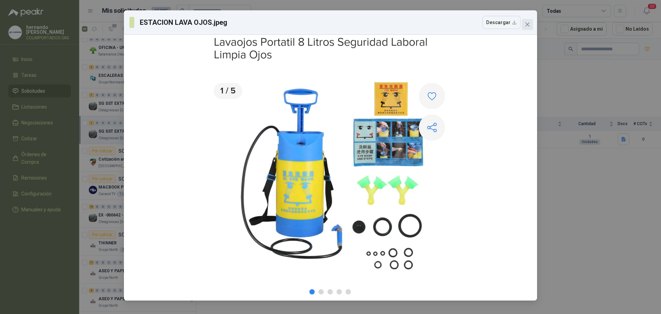
click at [527, 23] on icon "close" at bounding box center [528, 25] width 6 height 6
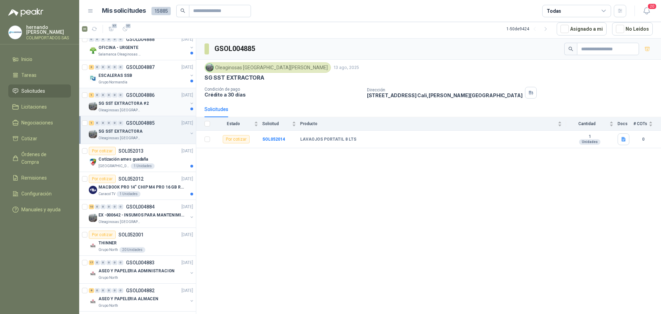
click at [151, 108] on div "Oleaginosas [GEOGRAPHIC_DATA][PERSON_NAME]" at bounding box center [142, 110] width 89 height 6
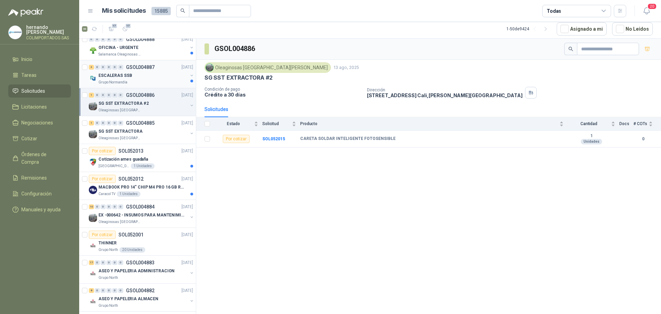
click at [152, 80] on div "Grupo Normandía" at bounding box center [142, 83] width 89 height 6
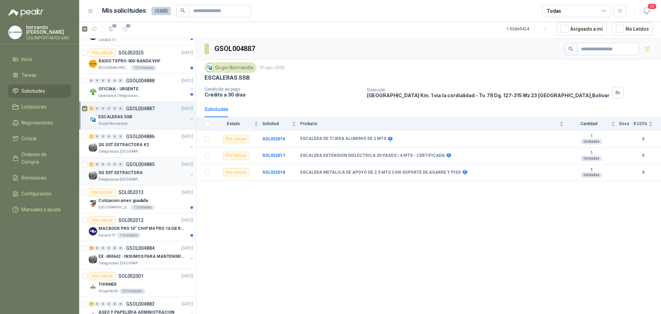
scroll to position [411, 0]
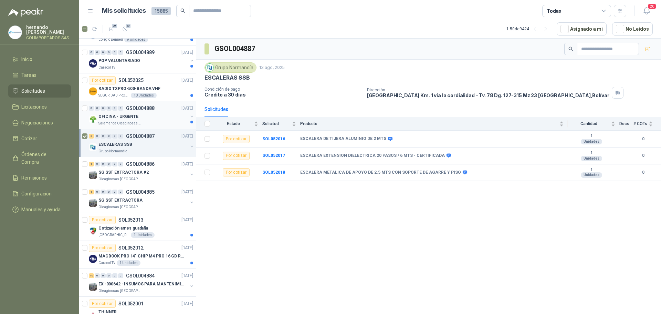
click at [152, 121] on div "Salamanca Oleaginosas SAS" at bounding box center [142, 124] width 89 height 6
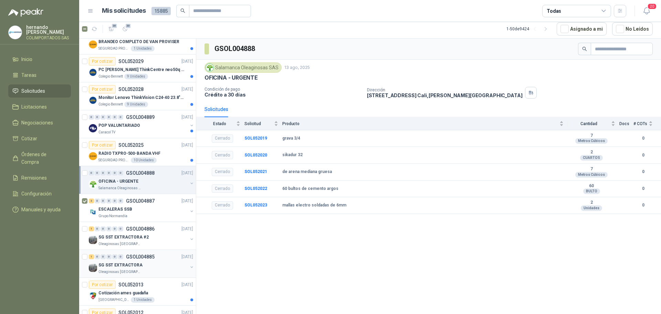
scroll to position [343, 0]
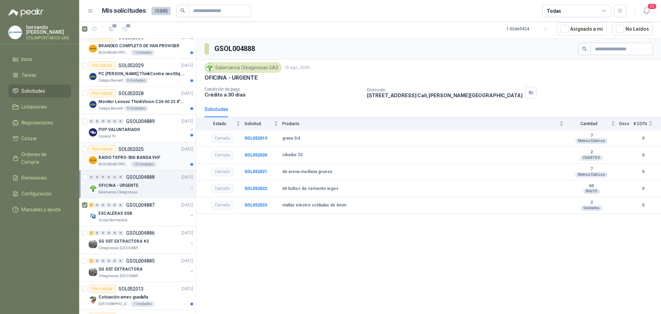
click at [166, 159] on div "RADIO TXPRO-500-BANDA VHF" at bounding box center [145, 157] width 95 height 8
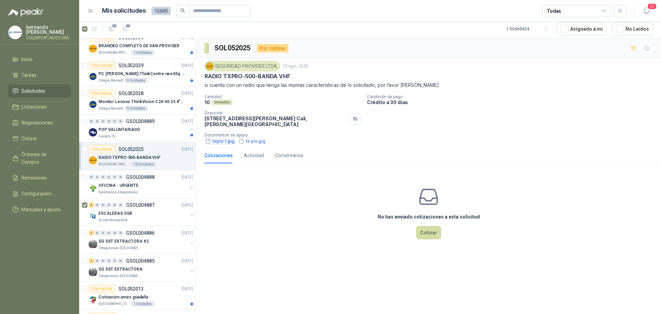
click at [217, 141] on button "txpro 1.jpg" at bounding box center [220, 140] width 31 height 7
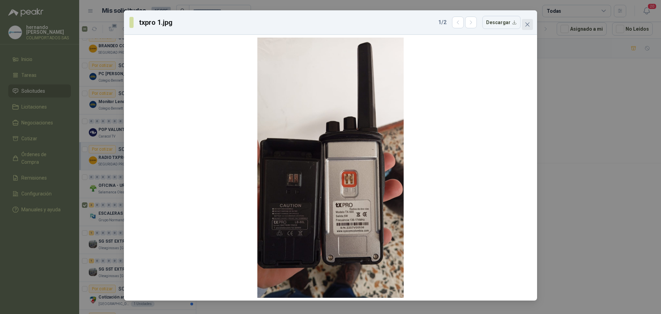
click at [526, 24] on icon "close" at bounding box center [528, 25] width 6 height 6
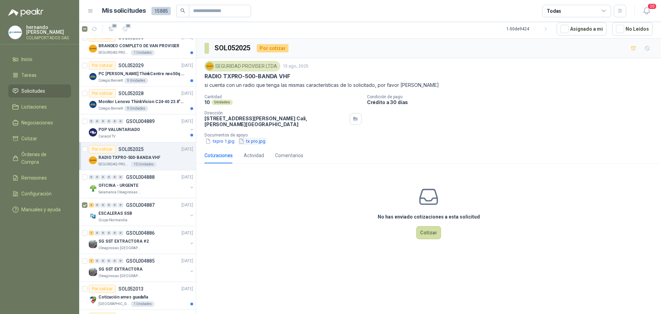
click at [254, 142] on button "tx pro.jpg" at bounding box center [252, 140] width 28 height 7
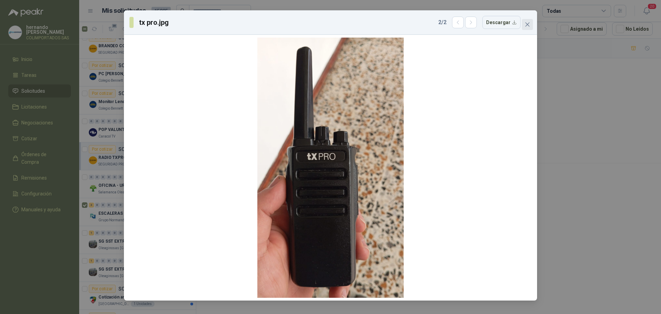
click at [529, 23] on icon "close" at bounding box center [527, 24] width 4 height 4
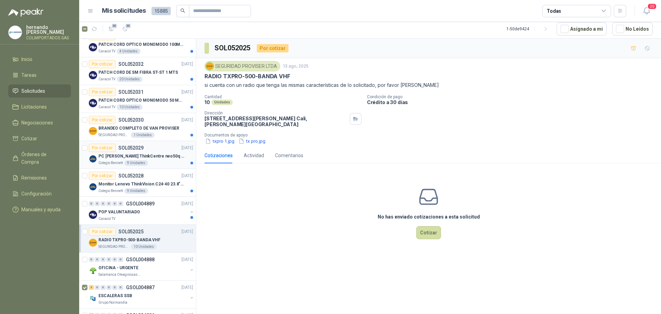
scroll to position [239, 0]
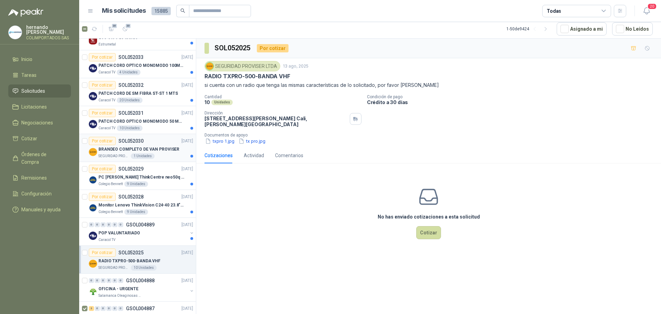
click at [157, 155] on div "SEGURIDAD PROVISER LTDA 1 Unidades" at bounding box center [145, 156] width 95 height 6
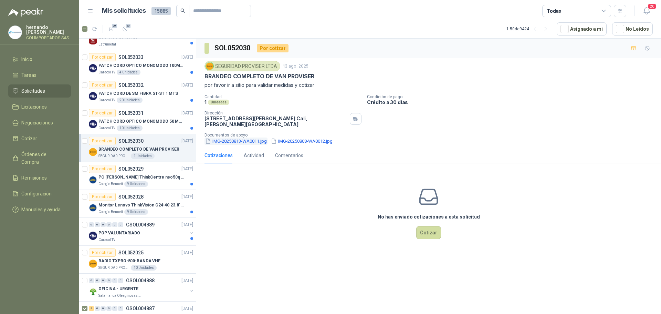
click at [234, 142] on button "IMG-20250813-WA0011.jpg" at bounding box center [236, 140] width 63 height 7
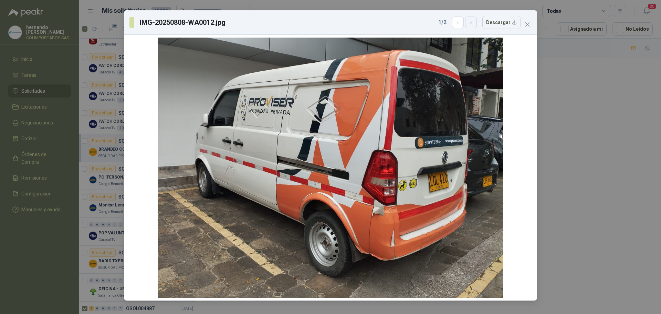
click at [473, 23] on icon "button" at bounding box center [471, 23] width 6 height 6
click at [459, 21] on icon "button" at bounding box center [458, 23] width 6 height 6
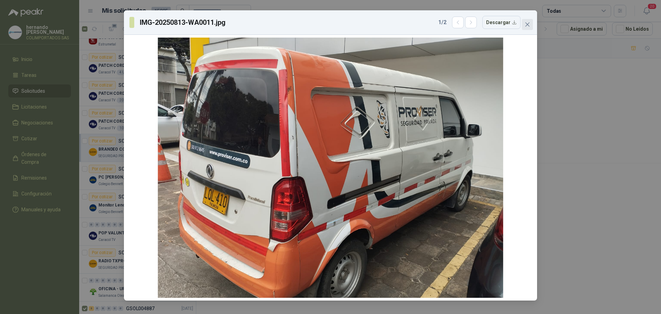
click at [527, 24] on icon "close" at bounding box center [527, 24] width 4 height 4
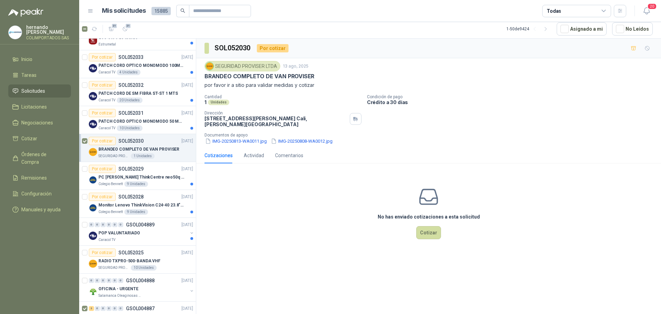
scroll to position [205, 0]
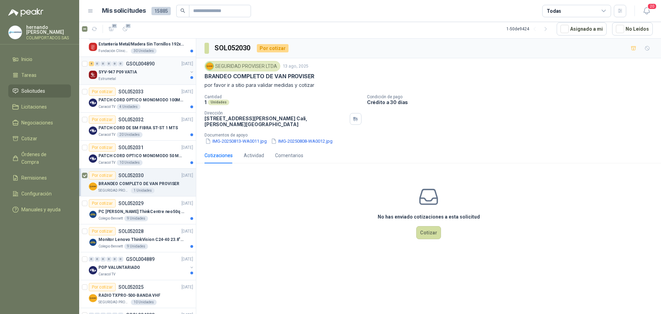
click at [149, 76] on div "Estrumetal" at bounding box center [142, 79] width 89 height 6
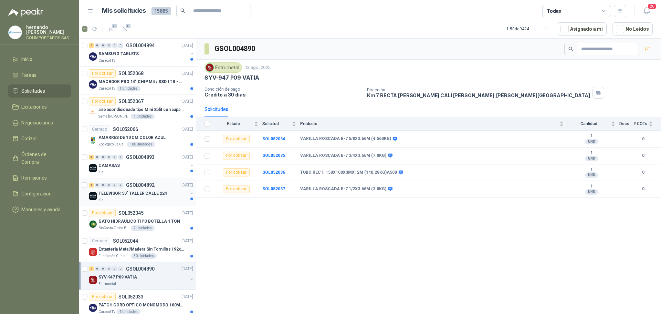
click at [133, 201] on div "Kia" at bounding box center [142, 200] width 89 height 6
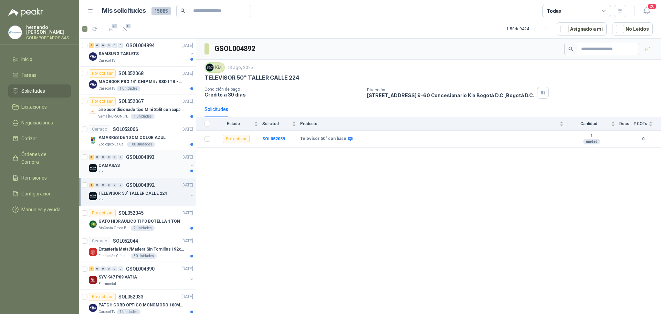
click at [133, 168] on div "CAMARAS" at bounding box center [142, 165] width 89 height 8
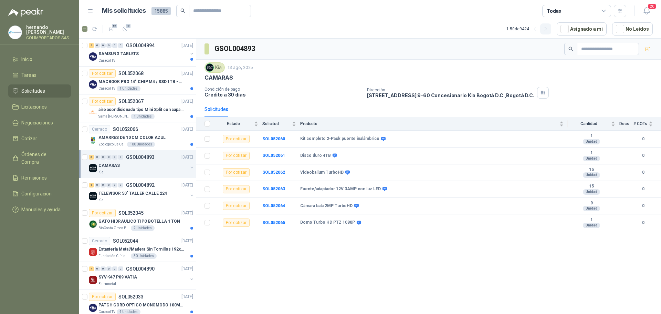
click at [549, 30] on icon "button" at bounding box center [546, 29] width 6 height 6
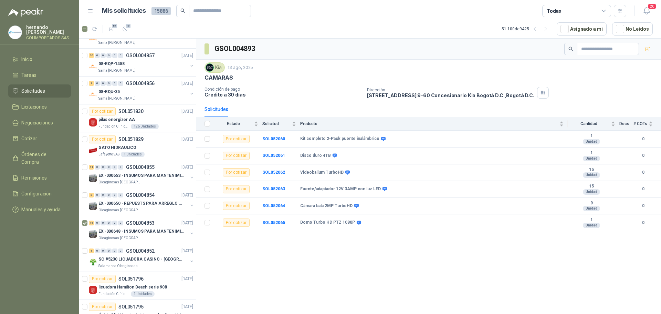
scroll to position [170, 0]
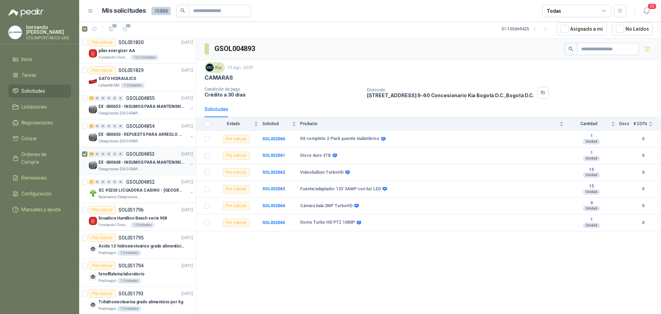
click at [150, 163] on p "EX -000648 - INSUMOS PARA MANTENIMIENITO MECANICO" at bounding box center [141, 162] width 86 height 7
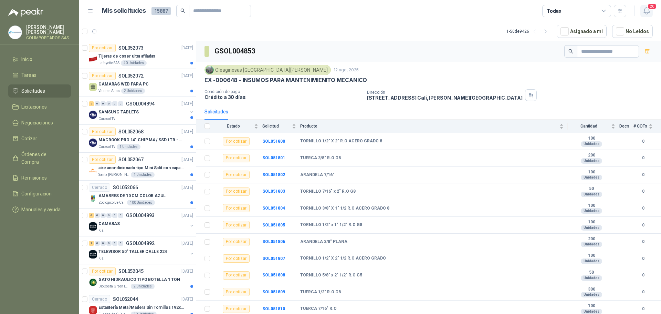
click at [648, 11] on icon "button" at bounding box center [646, 11] width 9 height 9
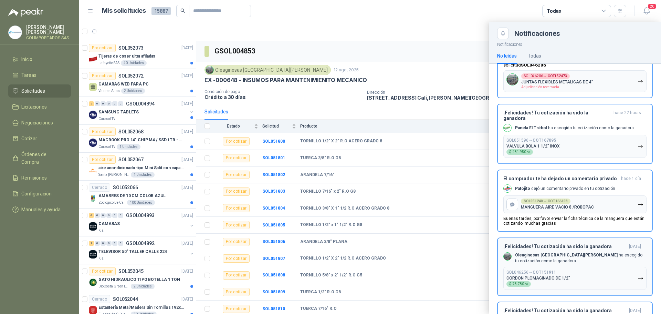
scroll to position [172, 0]
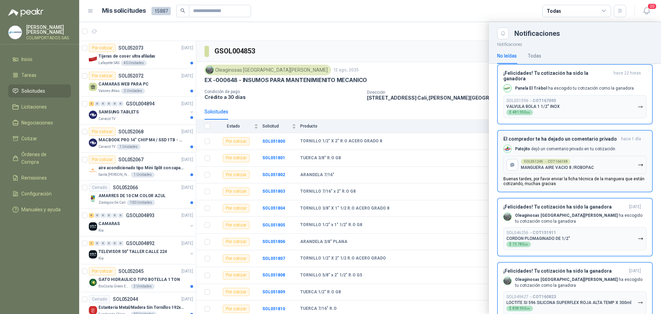
click at [614, 158] on button "SOL051240 → COT166108 MANGUERA AIRE VACIO 8 /ROBOPAC" at bounding box center [574, 165] width 143 height 18
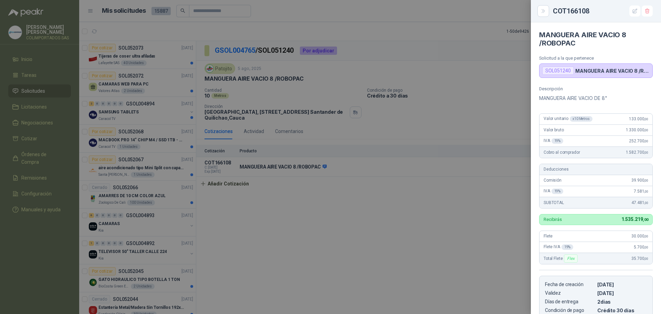
click at [364, 226] on div at bounding box center [330, 157] width 661 height 314
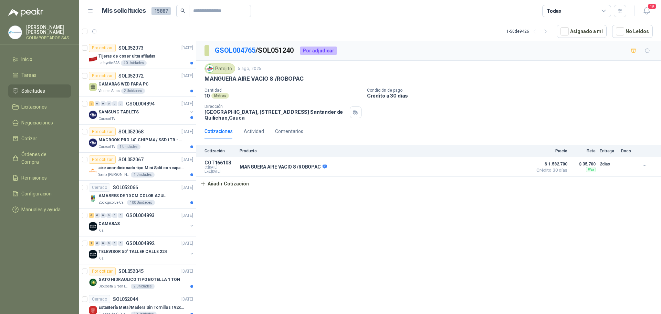
click at [640, 5] on button "19" at bounding box center [646, 11] width 12 height 12
